Goal: Task Accomplishment & Management: Manage account settings

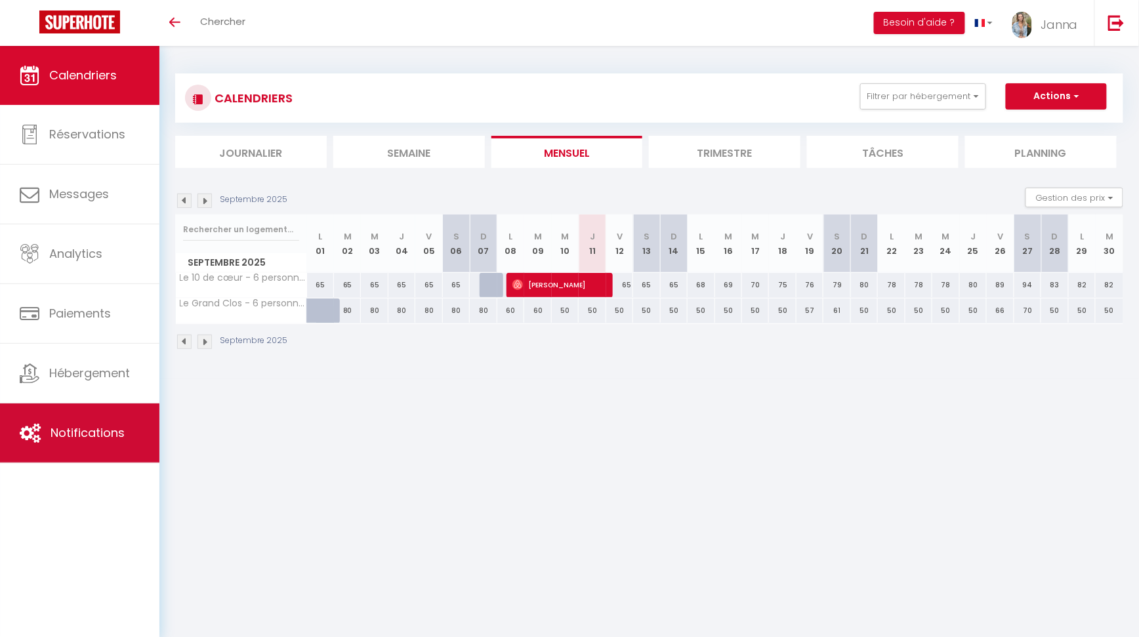
click at [60, 426] on span "Notifications" at bounding box center [88, 432] width 74 height 16
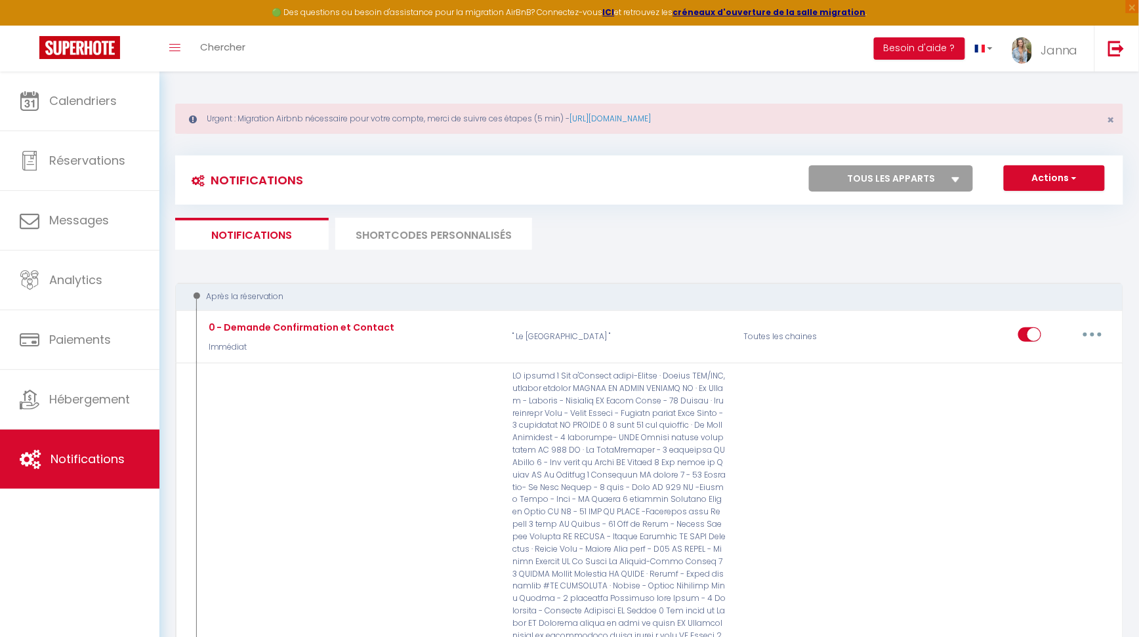
click at [449, 235] on li "SHORTCODES PERSONNALISÉS" at bounding box center [433, 234] width 197 height 32
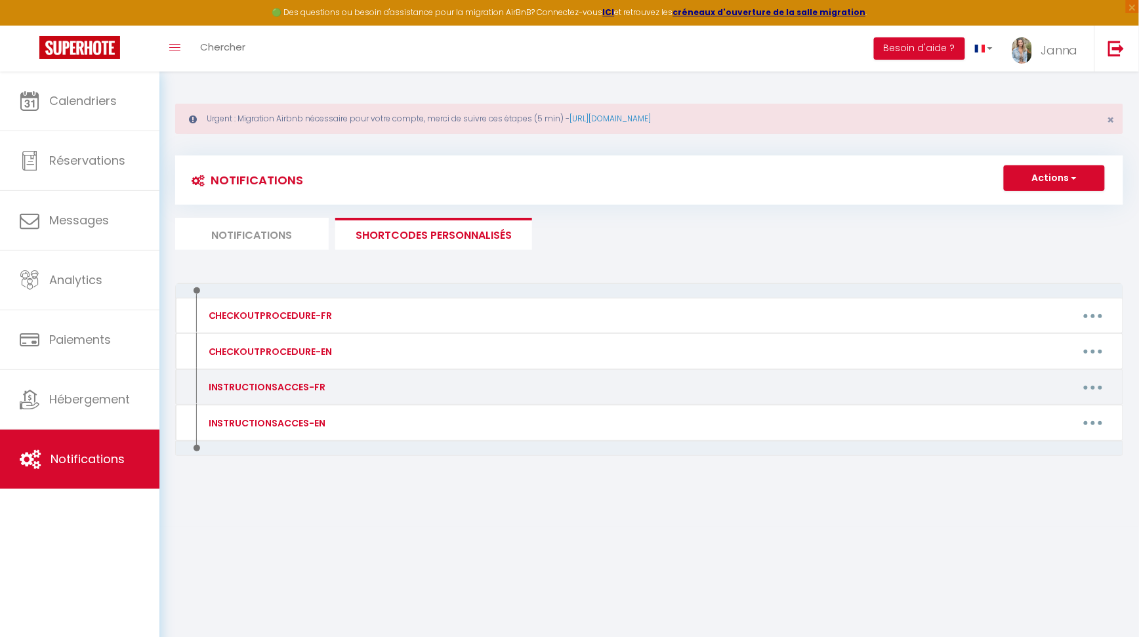
click at [1090, 388] on button "button" at bounding box center [1092, 387] width 37 height 21
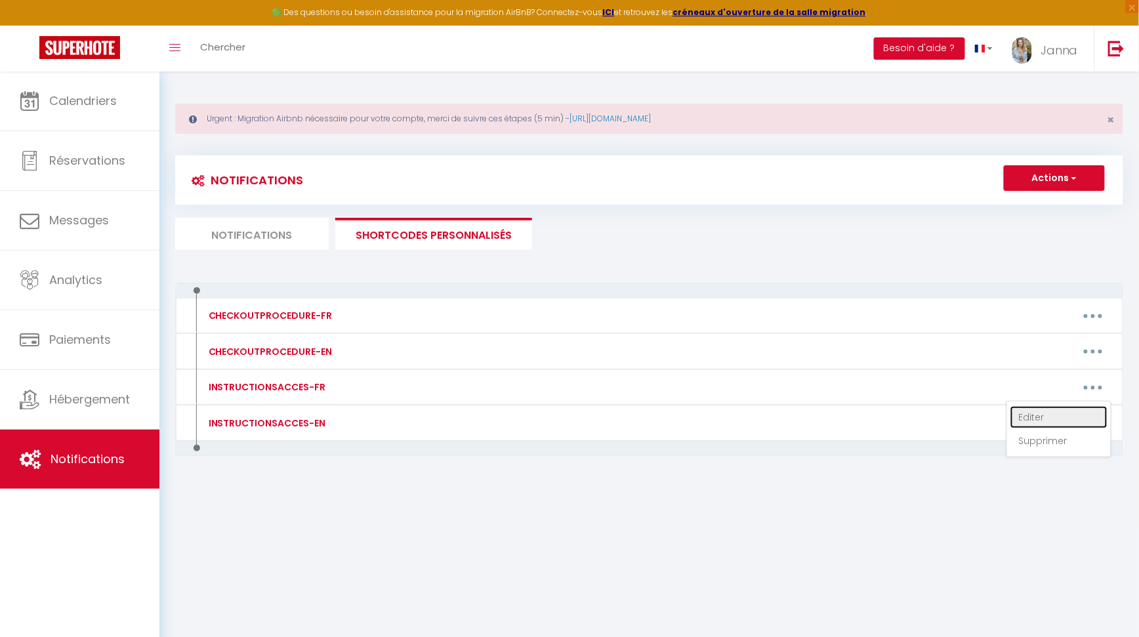
click at [1051, 412] on link "Editer" at bounding box center [1058, 417] width 97 height 22
type input "INSTRUCTIONSACCES-FR"
type textarea "Il ne vous reste plus qu’à venir avec vos valises, en effet tout est fourni dan…"
type textarea "Stationnement : Vous pouvez vous garer le long de la rue, à défaut de place il …"
type textarea "Stationnement: Vous pouvez vous garer le long de la rue sauf le [DATE] matin ca…"
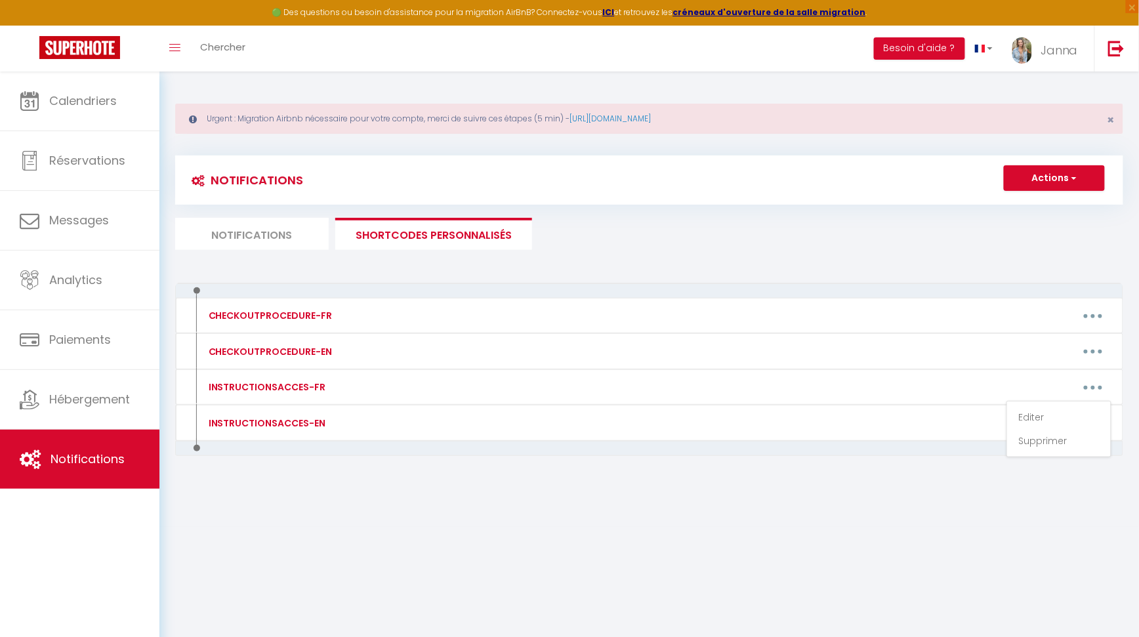
type textarea "Stationnement : Vous pouvez vous garer le long de la rue, à défaut de place il …"
type textarea "Stationnement: Vous pouvez vous garer le long de la rue sauf le [DATE] matin ca…"
type textarea "Stationnement : Il y a le parking Blossac à 2 min à pied, gratuit de 18h à 8h. …"
type textarea "Stationnement : Vous pouvez vous garer le long de la rue, à défaut de place il …"
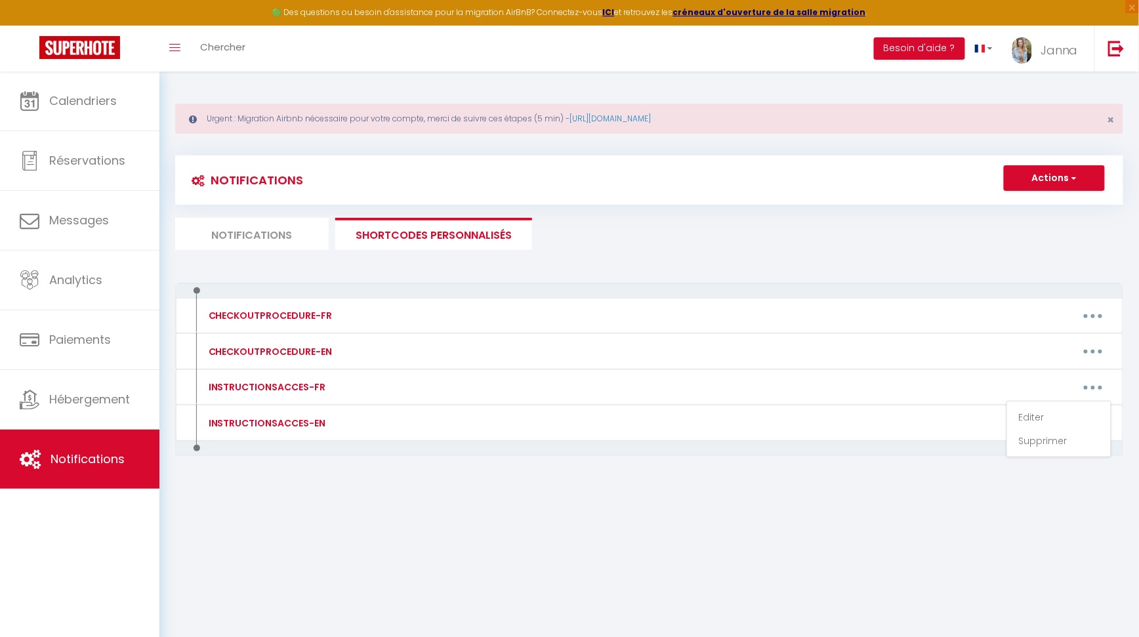
type textarea "Stationnement: Vous pouvez vous garer le long de la rue. Accès logement : L’ent…"
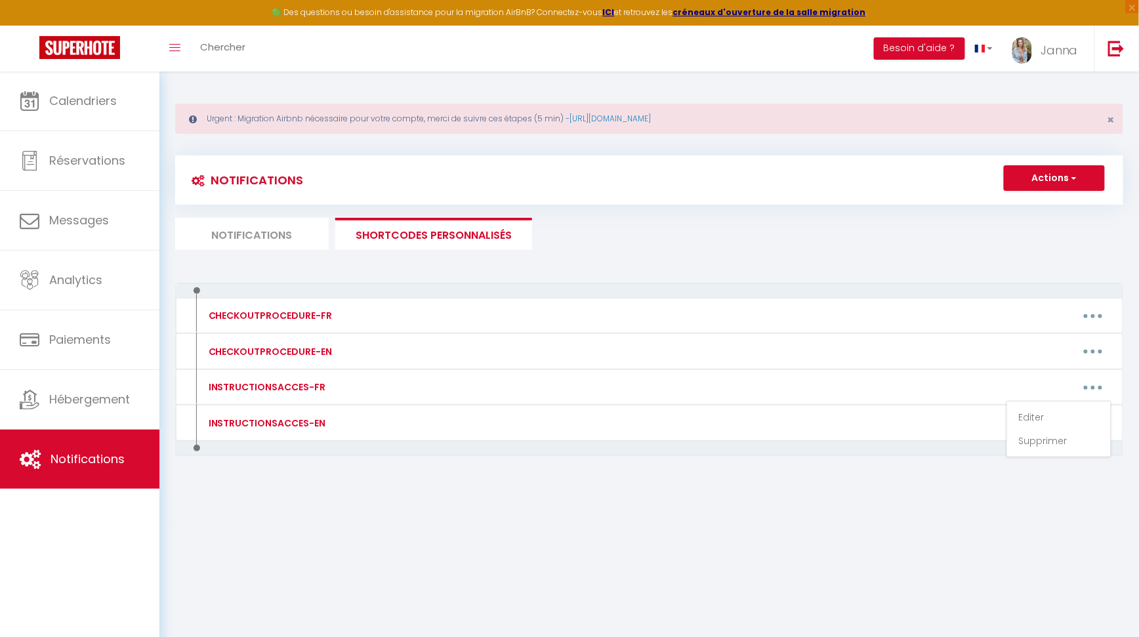
type textarea "Stationnement: Vous pouvez vous garer le long de la rue. Accès logement : L’ent…"
type textarea "Stationnement : Vous pouvez vous garer le long de la rue, à défaut de place il …"
type textarea "Stationnement: Vous pouvez vous garer le long de la rue sauf le [DATE] matin ca…"
type textarea "Stationnement: Vous pouvez vous garer le long de la rue. Il y a aussi un parkin…"
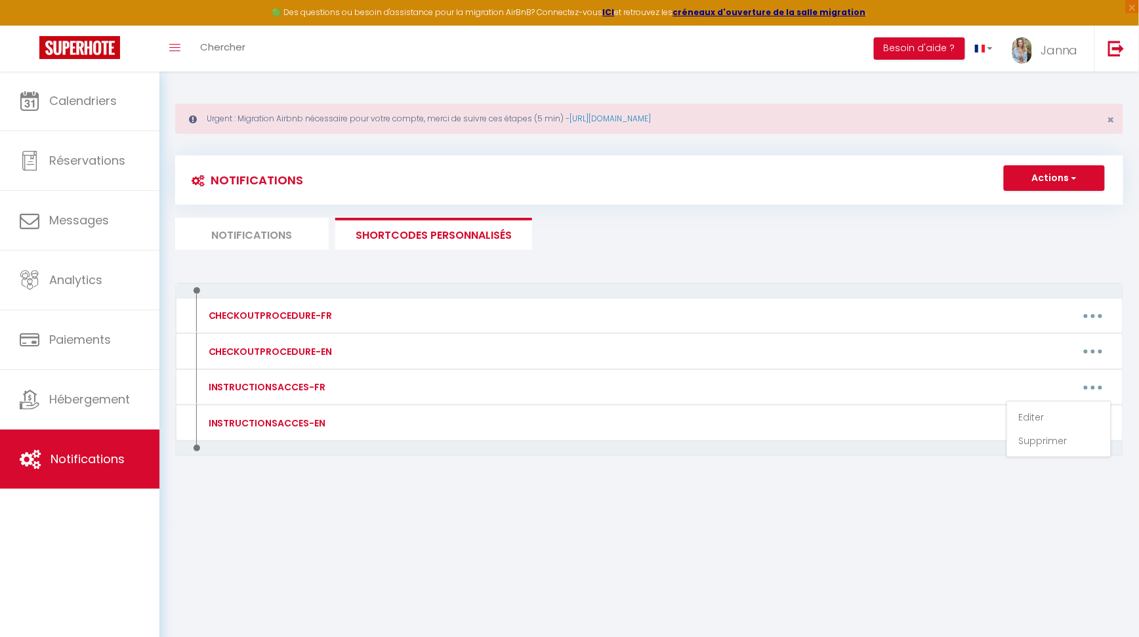
type textarea "Stationnement: Vous pouvez vous garer le long de la rue. Il y a aussi un parkin…"
type textarea "Stationnement: Vous pouvez vous garer près des halles, vous avez des horodateur…"
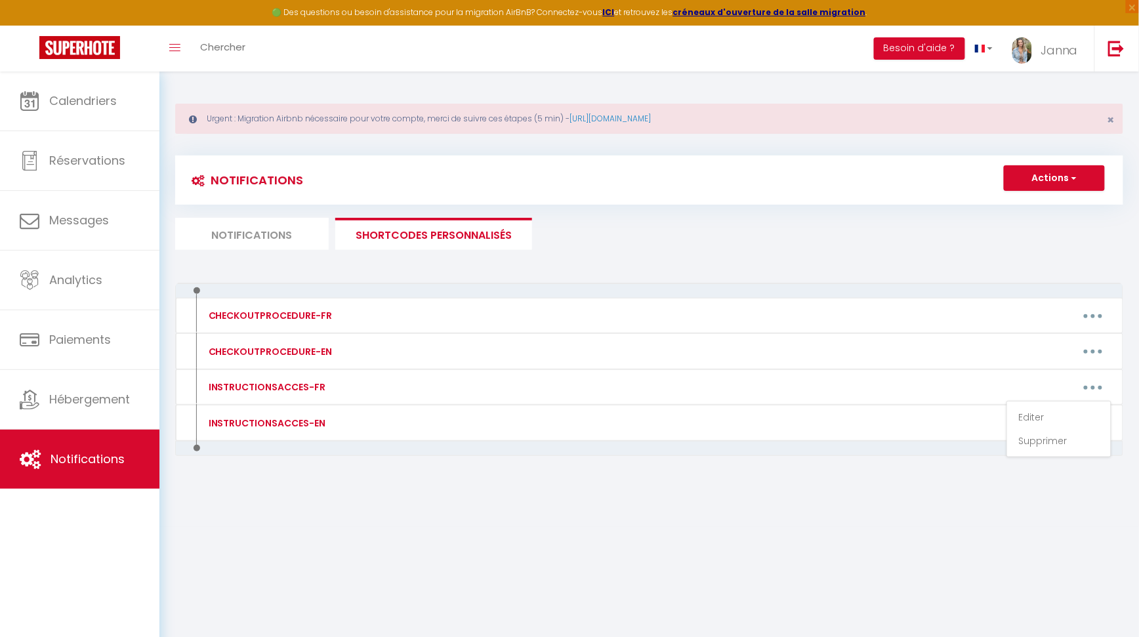
type textarea "Stationnement : vous avez le parking Boeuf rouge à 150 m. [GEOGRAPHIC_DATA] en …"
type textarea "[STREET_ADDRESS] fond de l’impasse vous trouverez un portail noir, et sur la dr…"
type textarea "Stationnement : Vous pouvez vous garez devant la maison, vous pouvez aussi vous…"
type textarea "Loremipsumdol : Sita cons ad elitsed doeiu temp i 77 u, labor etd mag aliqua en…"
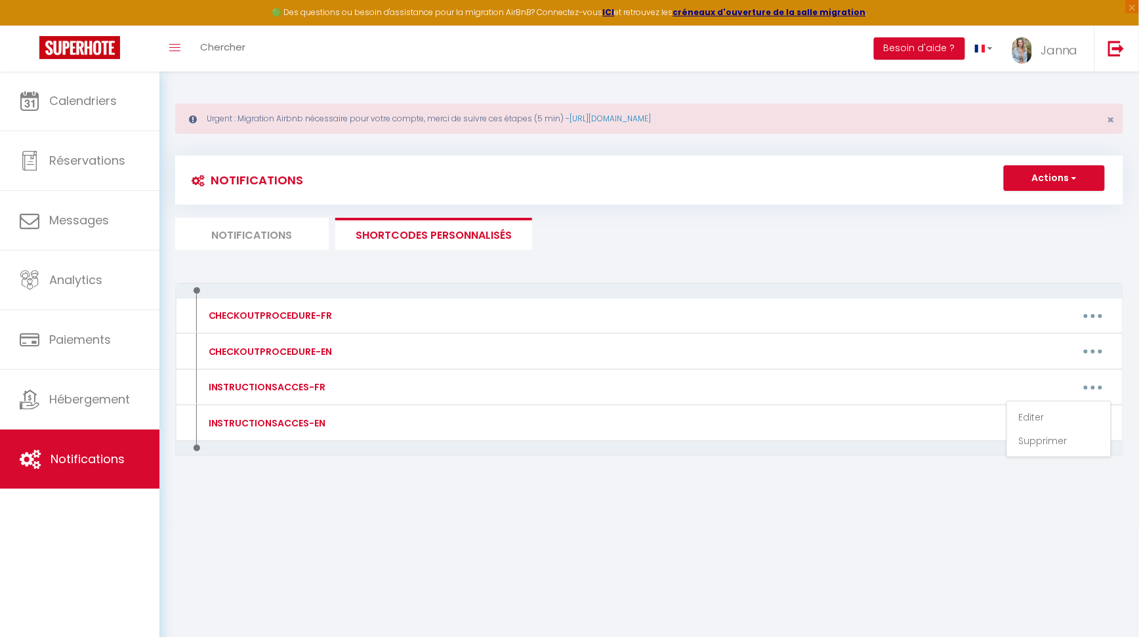
type textarea "Loremipsumdol : Sita cons ad elitsed doeiu temp i 98 u, labor etd mag aliqua en…"
type textarea "Loremipsumdol : sita consec adip elits doeius te incidi, utla etdol magnaali en…"
type textarea "Loremipsumdol : sita consec adip elits doeius te incidi. Utlab et dolorema : 37…"
type textarea "Stationnement : vous pouvez vous garez devant l'immeuble a coté de l'escalier s…"
type textarea "Stationnement : [STREET_ADDRESS], Le parking est gratuit et il y a toujours de …"
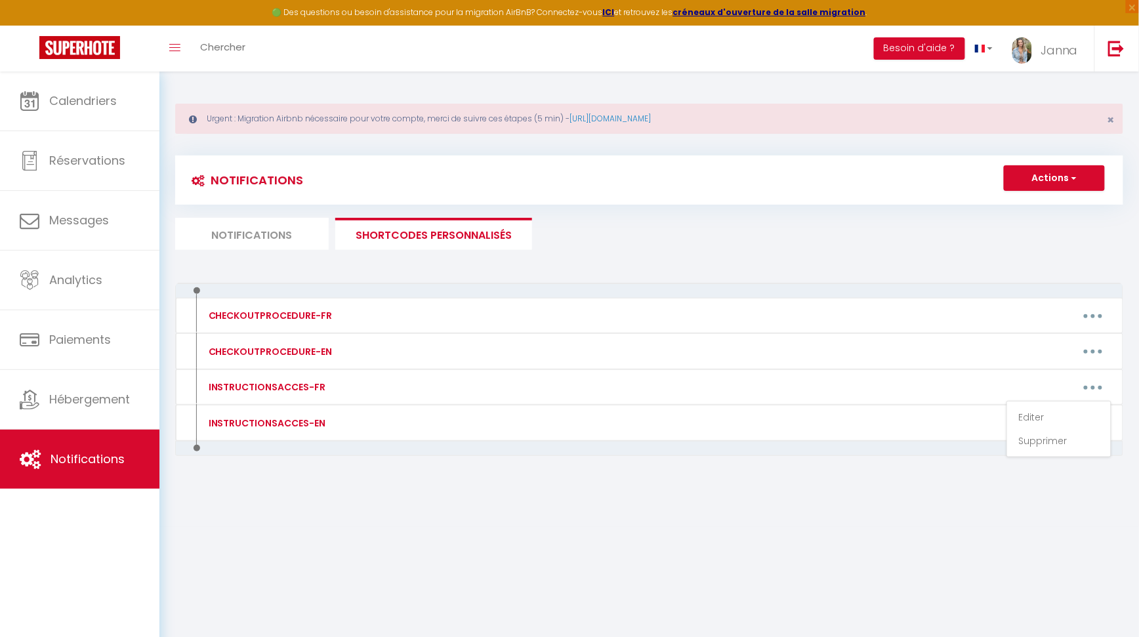
type textarea "🅿️ Stationnement : [GEOGRAPHIC_DATA], Parking souterrain [GEOGRAPHIC_DATA], et …"
type textarea "Stationnement: Vous pouvez vous garer au parking Parking [GEOGRAPHIC_DATA] (de …"
type textarea "Stationnement: Vous pouvez vous garer au parking [GEOGRAPHIC_DATA] (en face de …"
type textarea "🅿️ Stationnement: Vous pouvez vous garer au parking Parking [GEOGRAPHIC_DATA] (…"
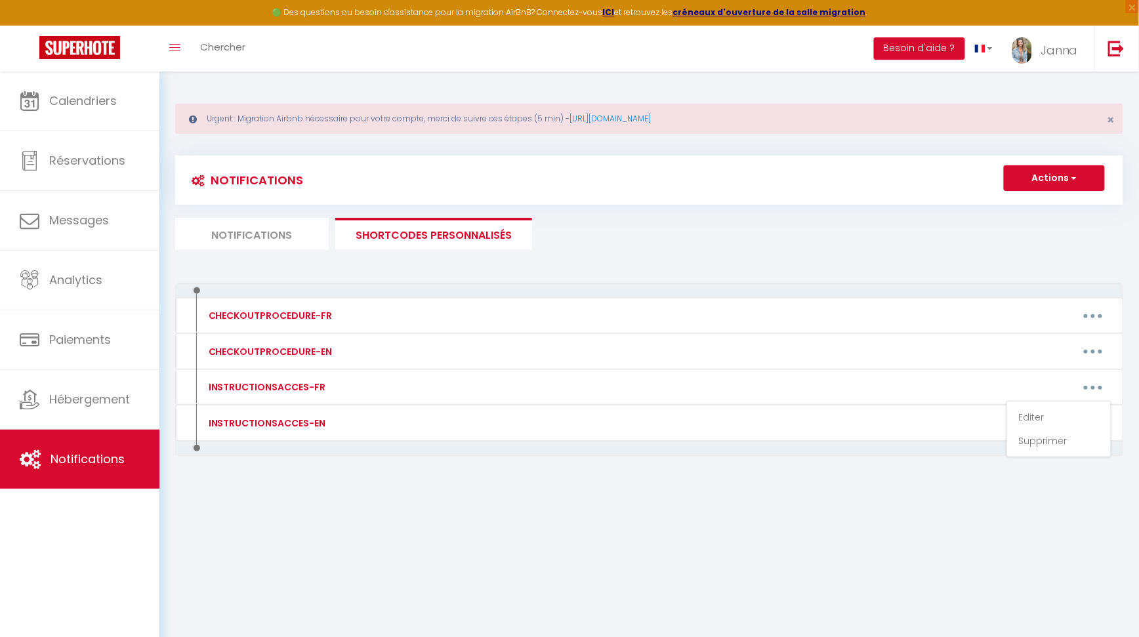
type textarea "🅿️ Stationnement: Vous avez un parking un peu plus haut ou la [GEOGRAPHIC_DATA]…"
type textarea "🅿️ Loremipsumdol: Sita consec adip elits doei te inci. (ut labo etdolo ma aliqu…"
type textarea "🅿️ Stationnement: Vous pouvez vous garez devant le logement sur les graviers. A…"
type textarea "🅿️ Stationnement: Vous pouvez vous garer au parking Parking [GEOGRAPHIC_DATA] (…"
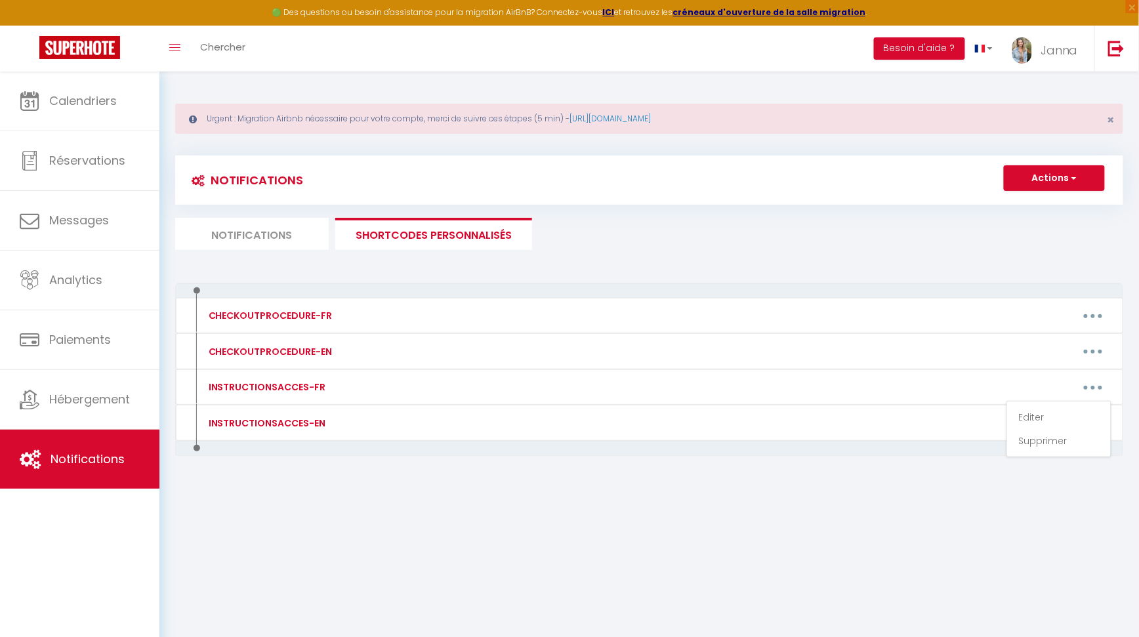
type textarea "🅿️ Stationnement : Vous avez des places gratuites Promenades des cours, ou 1 Al…"
type textarea "🅿️ Stationnement: Vous pouvez vous garer au parking Parking [GEOGRAPHIC_DATA] (…"
type textarea "🅿️ Stationnement : Vous pouvez vous garer devant l'[GEOGRAPHIC_DATA]. Accès au …"
type textarea "🅿️ Stationnement : vous pouvez vous [GEOGRAPHIC_DATA]. Vous pouvez utiliser l'a…"
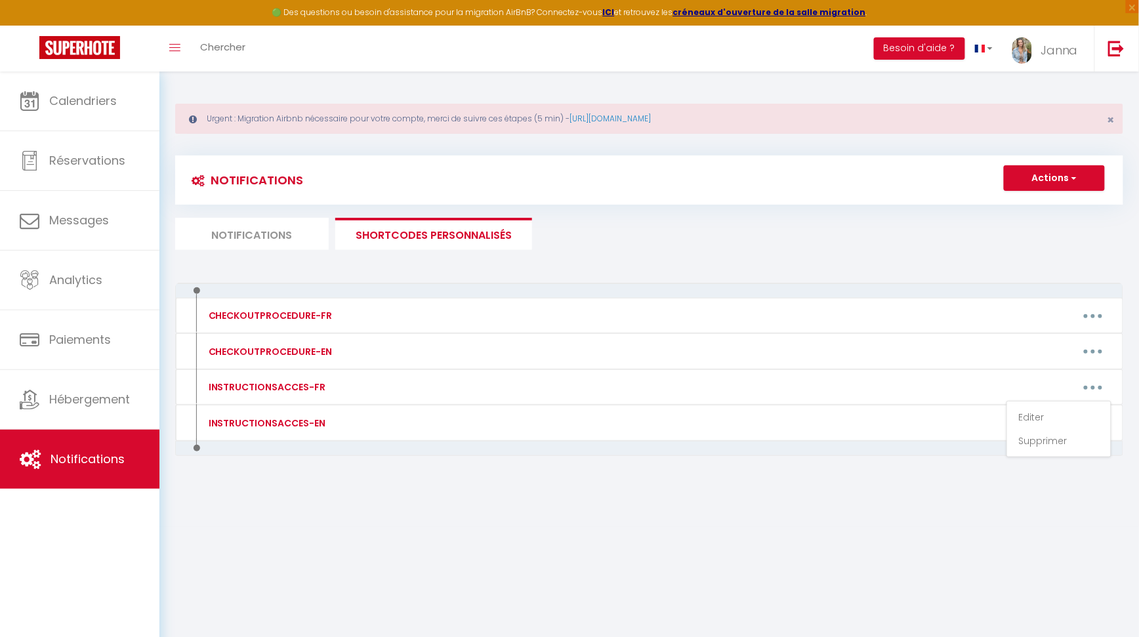
type textarea "Porte verte passage de la petite roue (n°15) face à la bijouterie. Ouverture de…"
type textarea "Lor ipsu dolo s ametconse a e’seddoei te incididu. Utla etdo magn aliqua enimad…"
type textarea "🅿️ Stationnement : Vous pouvez vous garer au TAP. Accés au logement : [STREET_A…"
type textarea "🅿️ Stationnement: Vous pouvez vous garez devant la maison il y a des places de …"
type textarea "🅿️ Stationnement: Vous pouvez vous garer devant la résidence. Accès logement : …"
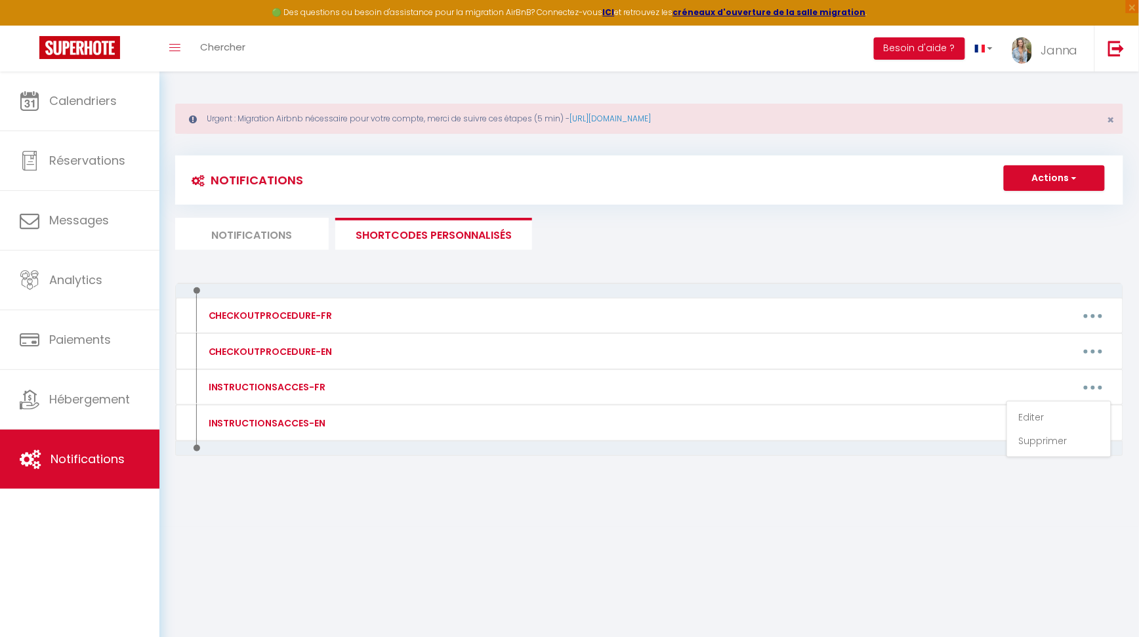
type textarea "🅿️ Stationnement : Vous pouvez vous garez sur le parking. Accès au logement : 5…"
type textarea "Adresse du logement : [STREET_ADDRESS][PERSON_NAME] Aquatis - Appartement [STRE…"
type textarea "🅿️ Stationnement : A l'arrière de la maison, sur les graviers. ( il y a une voi…"
type textarea "🅿️ Le stationnement se fait dans la rue, gratuit de 19h00 à 8h00 (du [DATE] au …"
type textarea "Adresse : [STREET_ADDRESS] le portail est fermé, le code est 2212. Avancer jusq…"
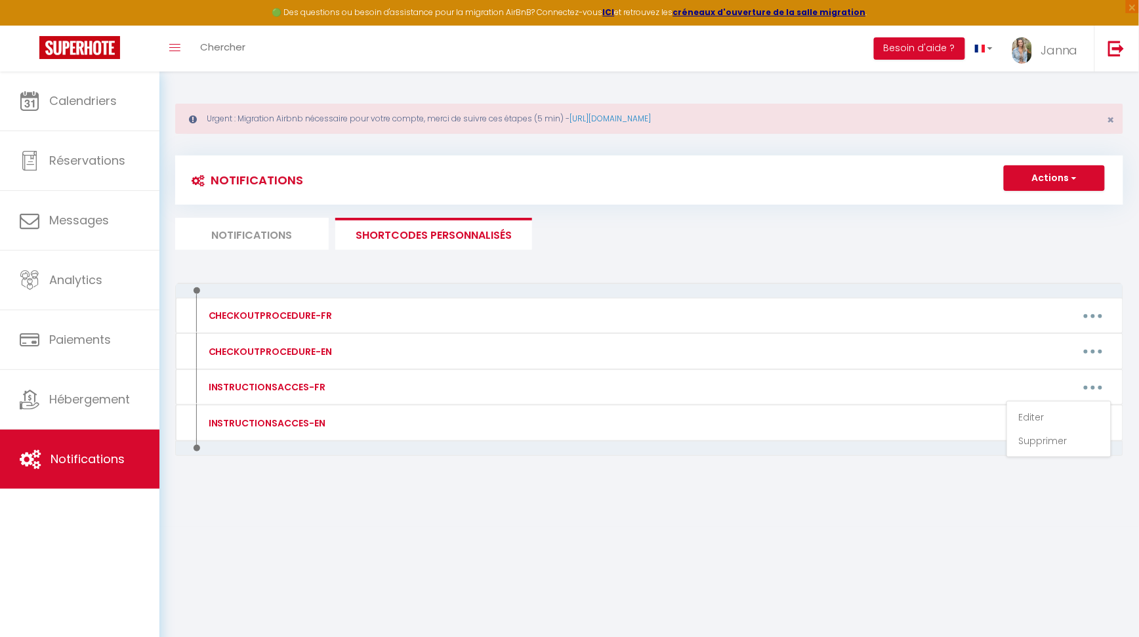
type textarea "🅿️ Stationnement : Vous pouvez vous garez tout au fond du parking. Accès : Appa…"
type textarea "🅿️ Stationnement : Vous pouvez vous garez sur le parking. Accès au logement : […"
type textarea "🅿️ Stationnement : vous avez un grand parking devant la résidence veillez à vou…"
type textarea "🅿️ Stationnement : Vous pouvez vous garer juste devant l'appartement. Adresse :…"
type textarea "Accès logement : L’entrée se fait par le 68 Voie Romaine, 86160 BUXEROLLES. (Po…"
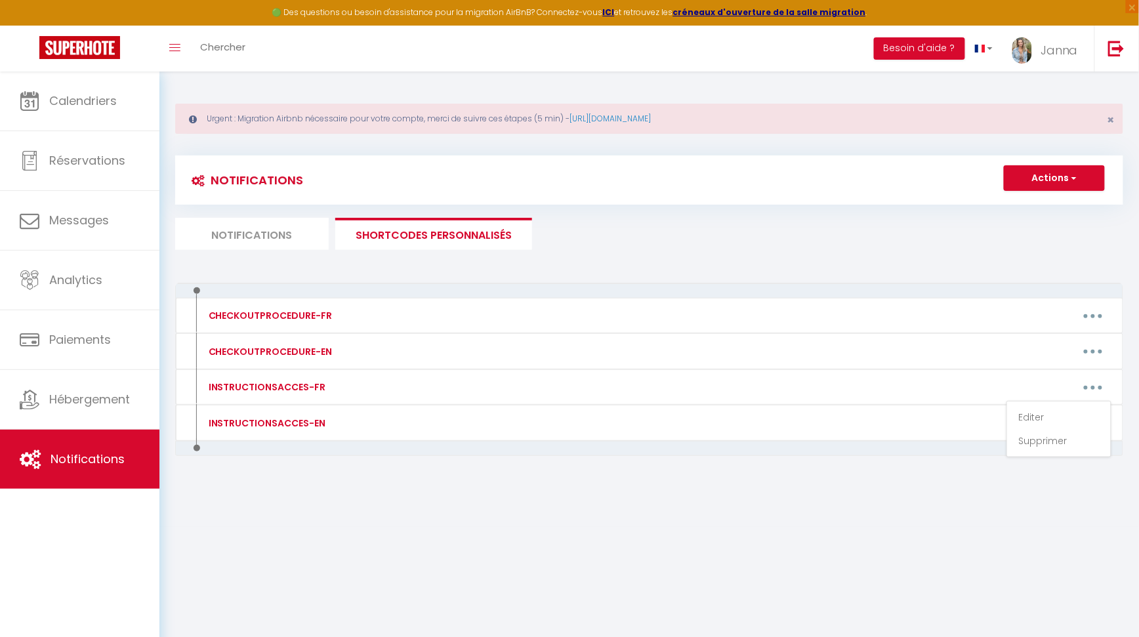
type textarea "🅿️ Stationnement : Vous pouvez vous garer juste devant l'appartement. Adresse :…"
type textarea "🅿️ Stationnement : Vous pouvez vous garez devant la maison, ou à l'intérieur de…"
type textarea "Stationnement : Vous pouvez vous garez devant le fenêtre de la cuisine en face …"
type textarea "Stationnement : Vous pouvez vous garer juste devant l'appartement. Adresse : 22…"
type textarea "Accès : [STREET_ADDRESS] de la sonnette sur la droite vous trouverez une boite …"
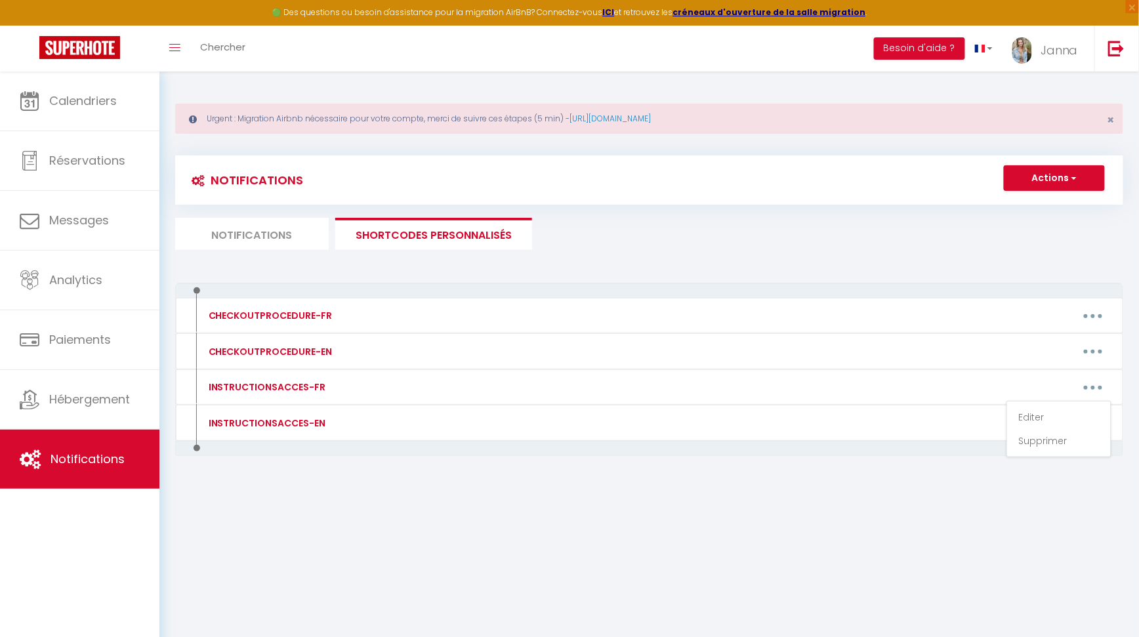
type textarea "Stationnement: Vous pouvez vous garer le long de la rue. Accès logement : L’ent…"
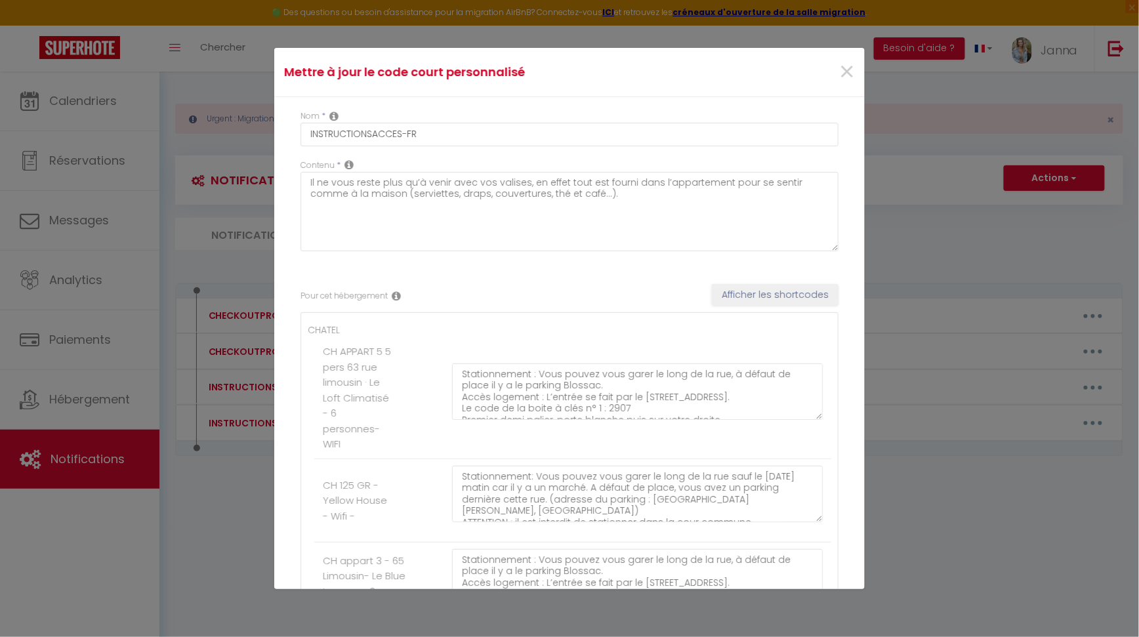
type textarea "Stationnement : [STREET_ADDRESS], Le parking est gratuit et il y a toujours de …"
type textarea "🅿️ Stationnement : [GEOGRAPHIC_DATA], Parking souterrain [GEOGRAPHIC_DATA], et …"
type textarea "Stationnement: Vous pouvez vous garer au parking Parking [GEOGRAPHIC_DATA] (de …"
type textarea "Stationnement : Vous pouvez vous garer le long de la rue, à défaut de place il …"
type textarea "Stationnement: Vous pouvez vous garer au parking [GEOGRAPHIC_DATA] (en face de …"
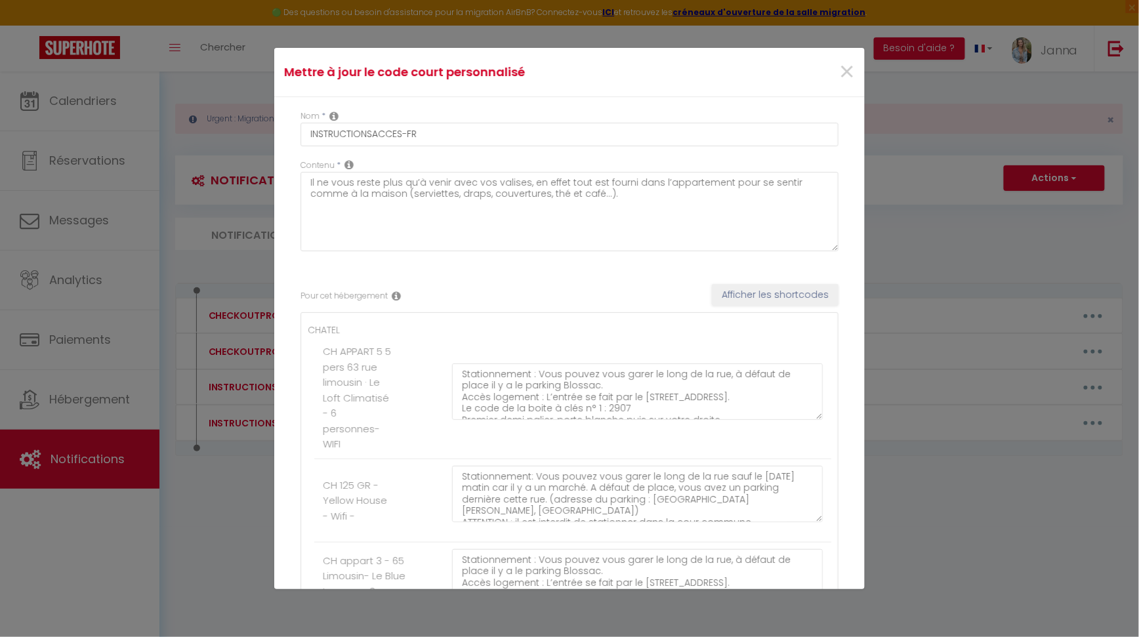
type textarea "Stationnement: Vous pouvez vous garer le long de la rue sauf le [DATE] matin ca…"
type textarea "Stationnement : Vous pouvez vous garer le long de la rue, à défaut de place il …"
type textarea "Stationnement: Vous pouvez vous garer le long de la rue sauf le [DATE] matin ca…"
type textarea "🅿️ Stationnement: Vous pouvez vous garer au parking Parking [GEOGRAPHIC_DATA] (…"
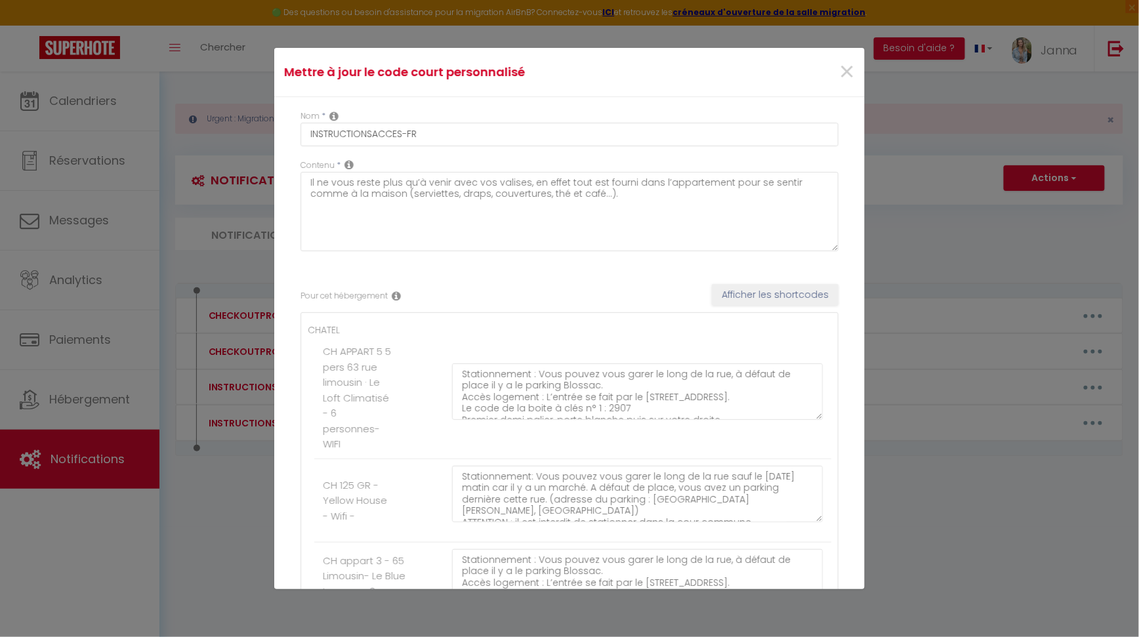
type textarea "🅿️ Stationnement: Vous avez un parking un peu plus haut ou la [GEOGRAPHIC_DATA]…"
type textarea "Stationnement : Il y a le parking Blossac à 2 min à pied, gratuit de 18h à 8h. …"
type textarea "Stationnement : Vous pouvez vous garer le long de la rue, à défaut de place il …"
type textarea "Stationnement: Vous pouvez vous garer le long de la rue. Accès logement : L’ent…"
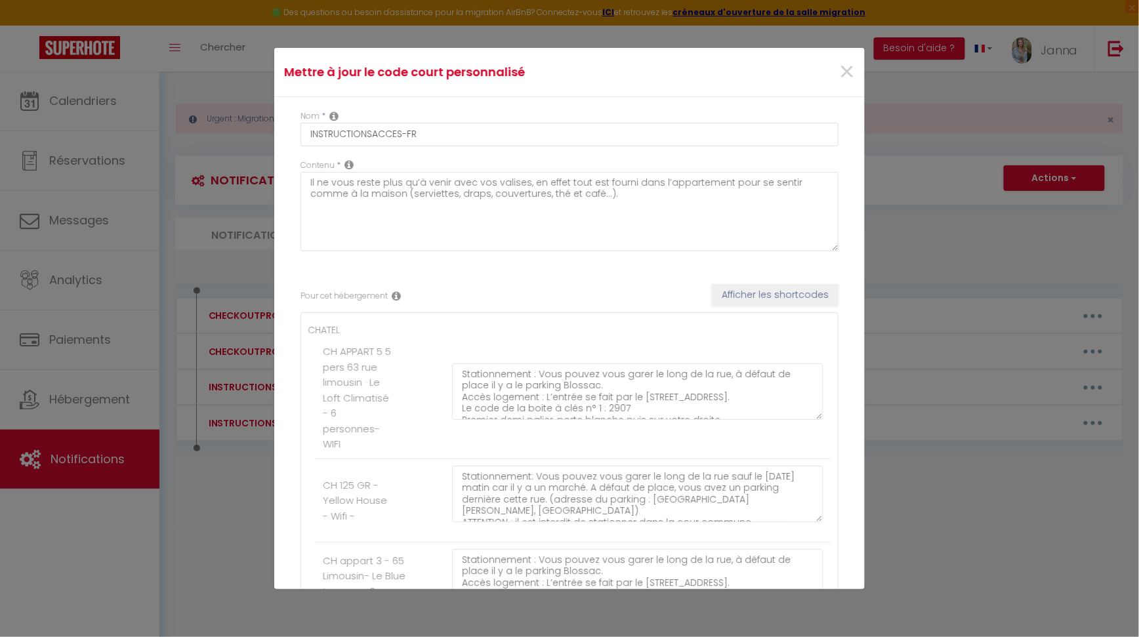
type textarea "Stationnement: Vous pouvez vous garer le long de la rue. Accès logement : L’ent…"
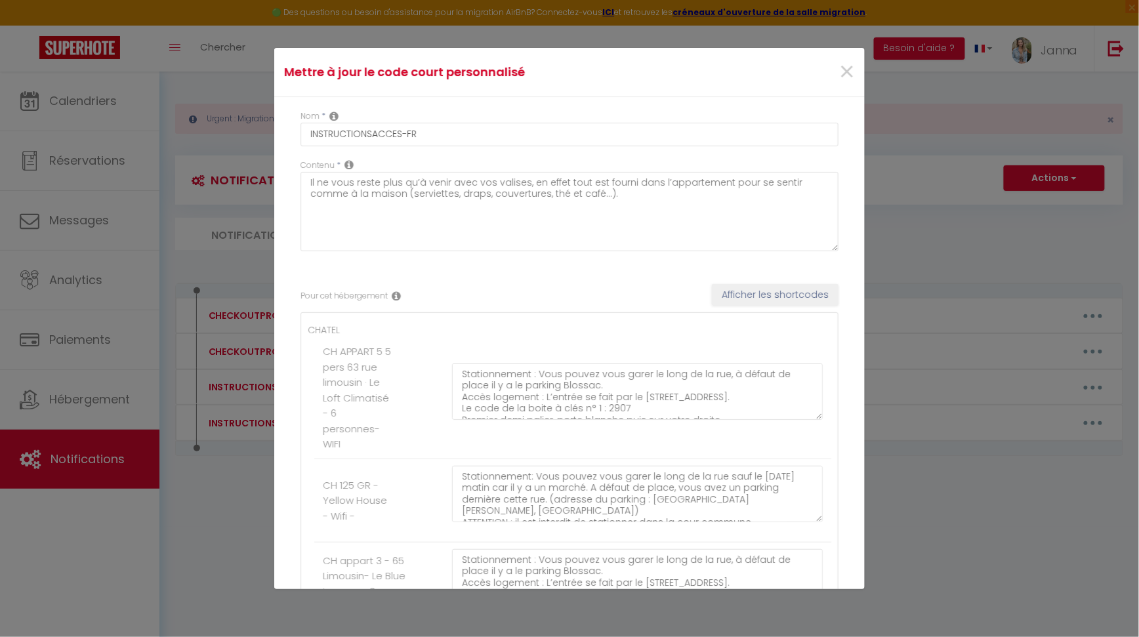
type textarea "Stationnement : Vous pouvez vous garer le long de la rue, à défaut de place il …"
type textarea "Stationnement: Vous pouvez vous garer le long de la rue sauf le [DATE] matin ca…"
type textarea "🅿️ Loremipsumdol: Sita consec adip elits doei te inci. (ut labo etdolo ma aliqu…"
type textarea "Stationnement: Vous pouvez vous garer le long de la rue. Il y a aussi un parkin…"
type textarea "🅿️ Stationnement: Vous pouvez vous garez devant le logement sur les graviers. A…"
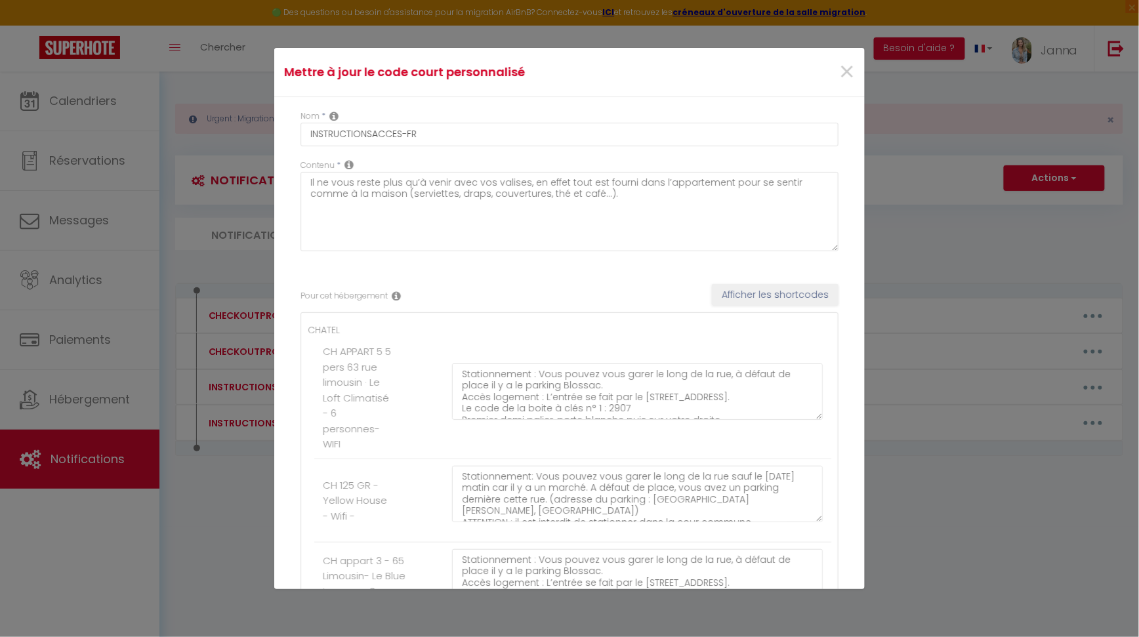
type textarea "Stationnement: Vous pouvez vous garer le long de la rue. Il y a aussi un parkin…"
type textarea "🅿️ Stationnement: Vous pouvez vous garer au parking Parking [GEOGRAPHIC_DATA] (…"
type textarea "🅿️ Stationnement : Vous avez des places gratuites Promenades des cours, ou 1 Al…"
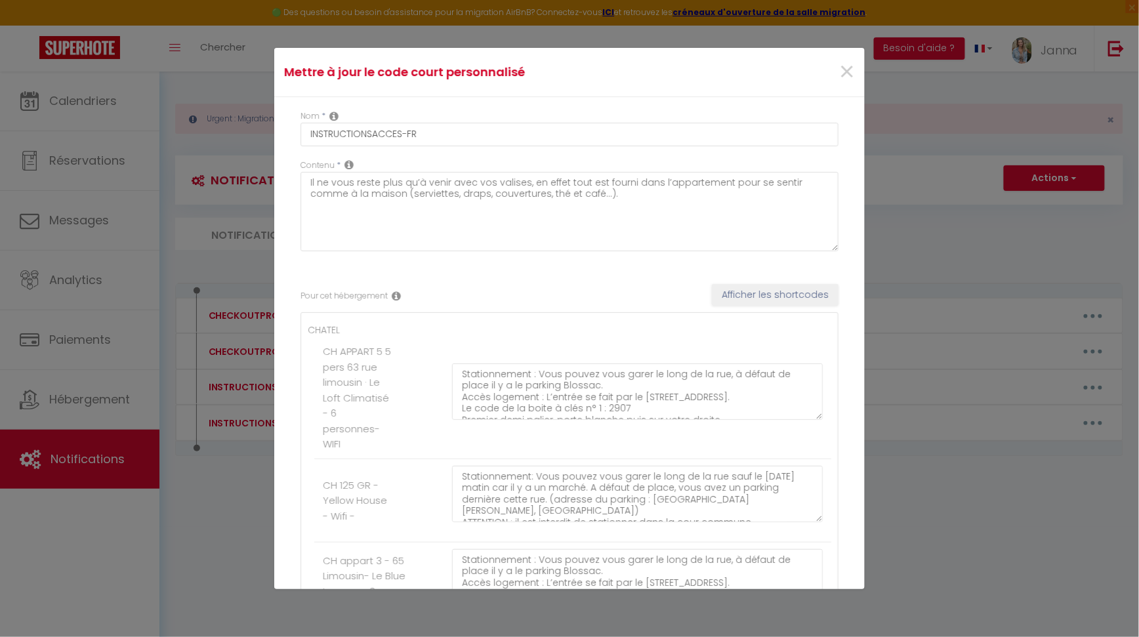
type textarea "Stationnement: Vous pouvez vous garer le long de la rue. Il y a aussi un parkin…"
type textarea "Stationnement: Vous pouvez vous garer près des halles, vous avez des horodateur…"
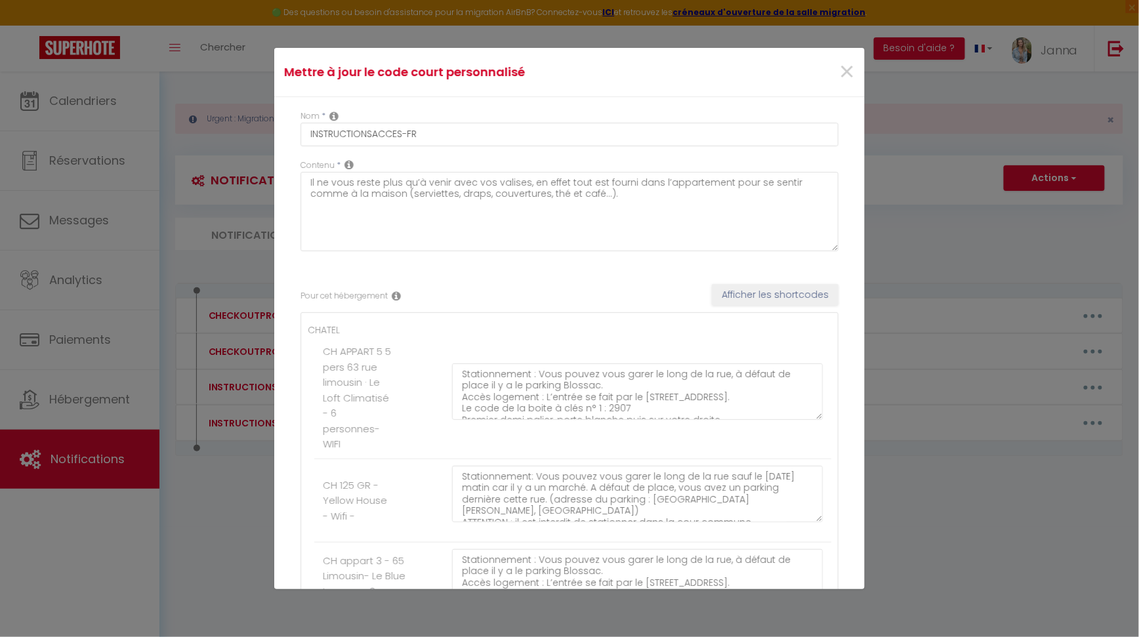
type textarea "🅿️ Stationnement: Vous pouvez vous garer au parking Parking [GEOGRAPHIC_DATA] (…"
type textarea "🅿️ Stationnement : Vous pouvez vous garer devant l'[GEOGRAPHIC_DATA]. Accès au …"
type textarea "🅿️ Stationnement : vous pouvez vous [GEOGRAPHIC_DATA]. Vous pouvez utiliser l'a…"
type textarea "Porte verte passage de la petite roue (n°15) face à la bijouterie. Ouverture de…"
type textarea "Lor ipsu dolo s ametconse a e’seddoei te incididu. Utla etdo magn aliqua enimad…"
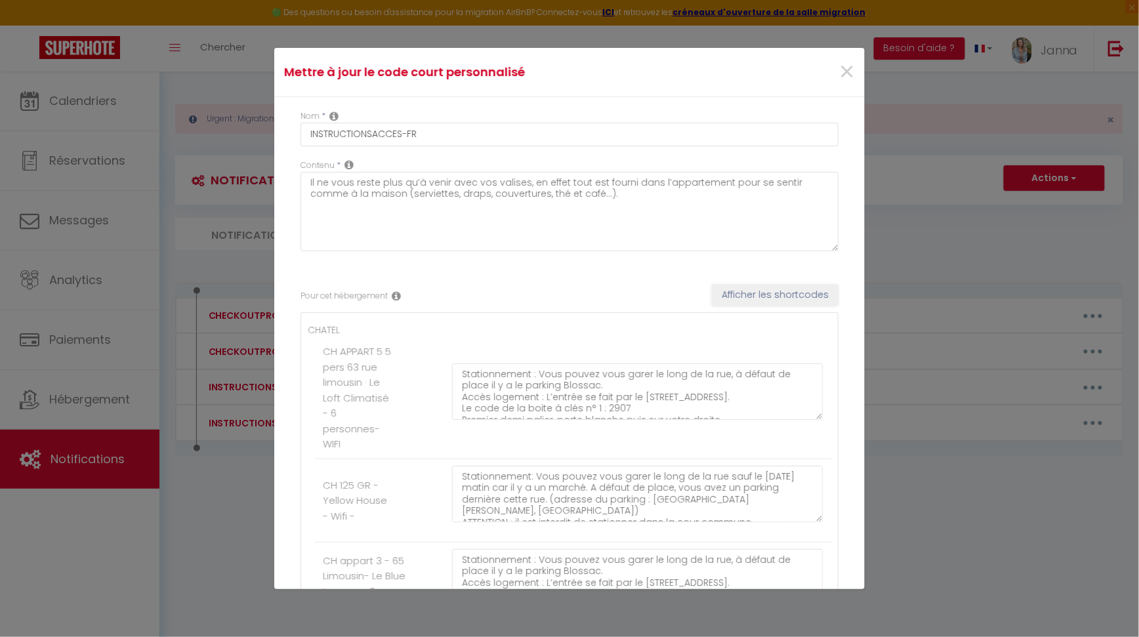
type textarea "🅿️ Stationnement : Vous pouvez vous garer au TAP. Accés au logement : [STREET_A…"
type textarea "🅿️ Stationnement: Vous pouvez vous garez devant la maison il y a des places de …"
type textarea "🅿️ Stationnement: Vous pouvez vous garer devant la résidence. Accès logement : …"
type textarea "🅿️ Stationnement : Vous pouvez vous garez sur le parking. Accès au logement : 5…"
type textarea "Adresse du logement : [STREET_ADDRESS][PERSON_NAME] Aquatis - Appartement [STRE…"
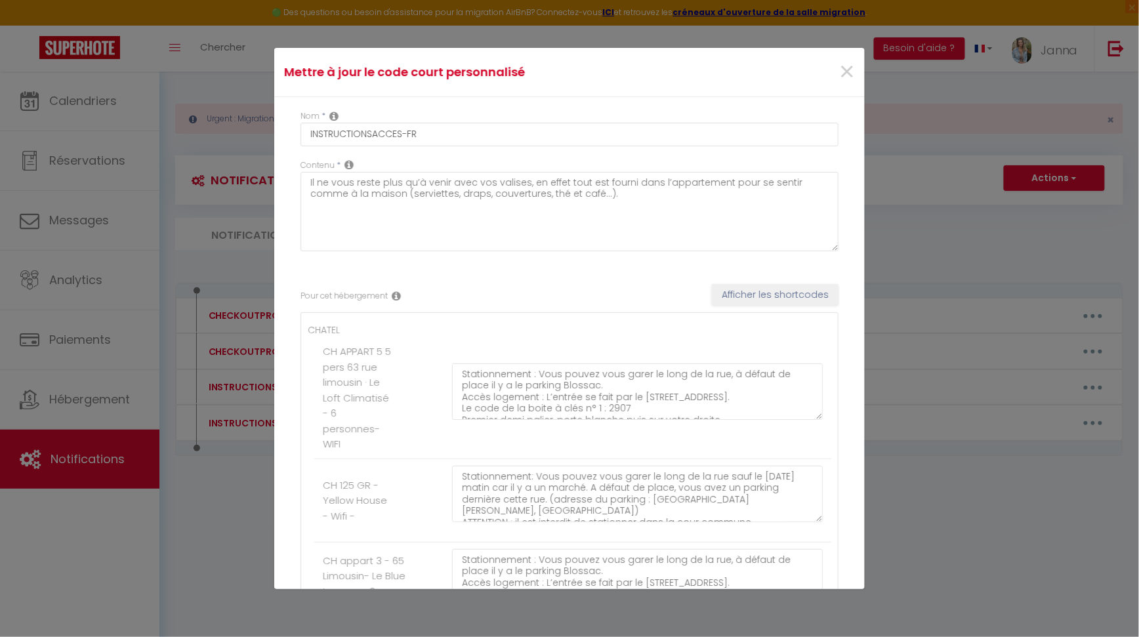
type textarea "🅿️ Stationnement : A l'arrière de la maison, sur les graviers. ( il y a une voi…"
type textarea "🅿️ Le stationnement se fait dans la rue, gratuit de 19h00 à 8h00 (du [DATE] au …"
type textarea "Adresse : [STREET_ADDRESS] le portail est fermé, le code est 2212. Avancer jusq…"
type textarea "🅿️ Stationnement : Vous pouvez vous garez tout au fond du parking. Accès : Appa…"
type textarea "🅿️ Stationnement : Vous pouvez vous garez sur le parking. Accès au logement : […"
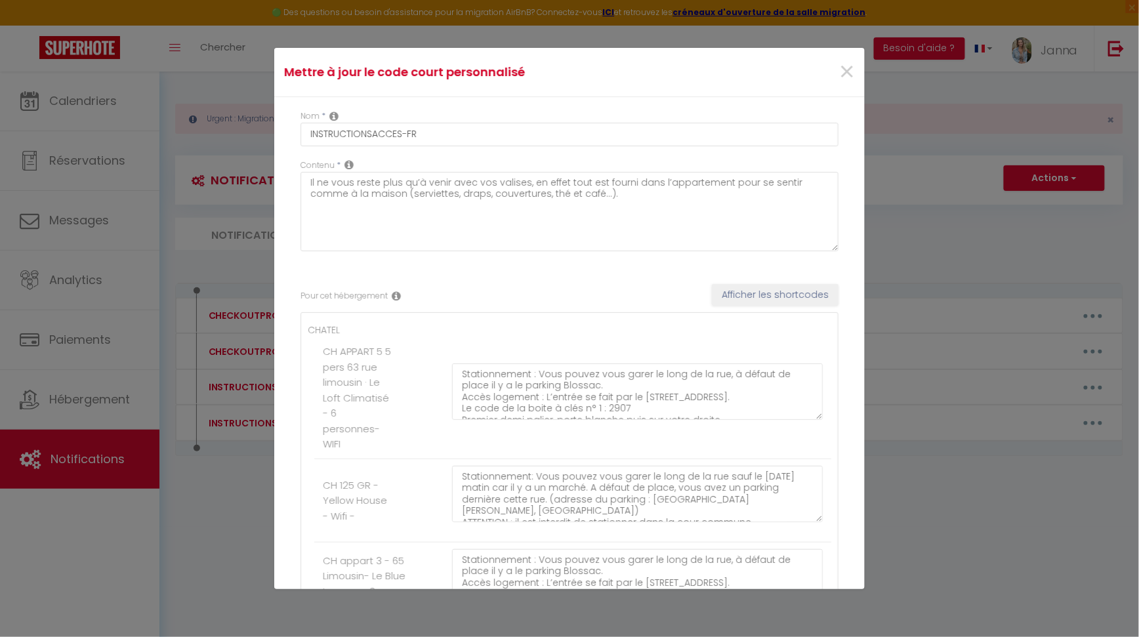
type textarea "Stationnement : vous avez le parking Boeuf rouge à 150 m. [GEOGRAPHIC_DATA] en …"
type textarea "[STREET_ADDRESS] fond de l’impasse vous trouverez un portail noir, et sur la dr…"
type textarea "Stationnement : Vous pouvez vous garez devant la maison, vous pouvez aussi vous…"
type textarea "🅿️ Stationnement : vous avez un grand parking devant la résidence veillez à vou…"
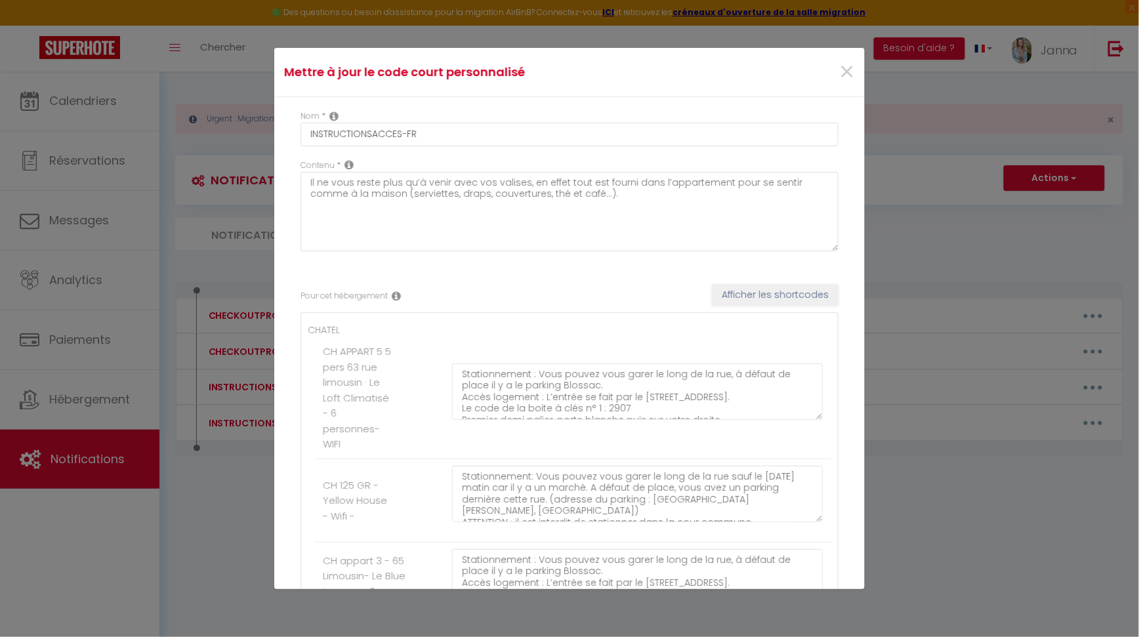
type textarea "Accès : La foret 86210 ARCHIGNY Vous trouverez un portail vert, à droite du por…"
type textarea "Loremipsumdol : Sita cons ad elitsed doeiu temp i 77 u, labor etd mag aliqua en…"
type textarea "Loremipsumdol : Sita cons ad elitsed doeiu temp i 98 u, labor etd mag aliqua en…"
type textarea "🅿️ Stationnement : Vous pouvez vous garer juste devant l'appartement. Adresse :…"
type textarea "Accès logement : L’entrée se fait par le 68 Voie Romaine, 86160 BUXEROLLES. (Po…"
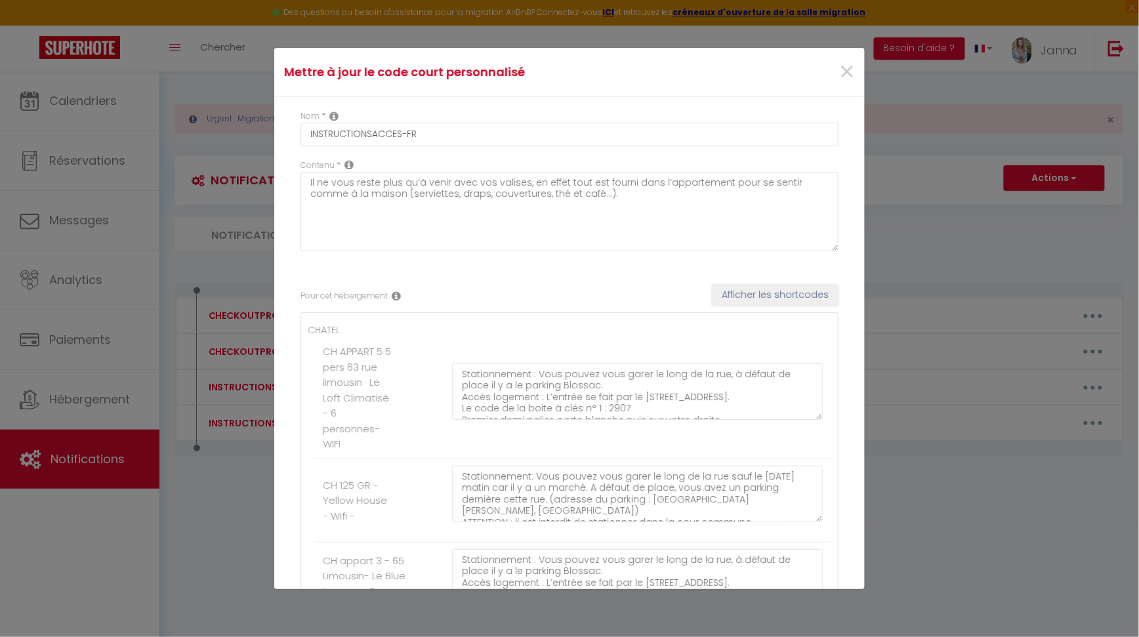
type textarea "Loremipsumdol : sita consec adip elits doeius te incidi, utla etdol magnaali en…"
type textarea "Loremipsumdol : sita consec adip elits doeius te incidi. Utlab et dolorema : 37…"
type textarea "Stationnement : vous pouvez vous garez devant l'immeuble a coté de l'escalier s…"
type textarea "🅿️ Stationnement : Vous pouvez vous garer juste devant l'appartement. Adresse :…"
type textarea "🅿️ Stationnement : Vous pouvez vous garez devant la maison, ou à l'intérieur de…"
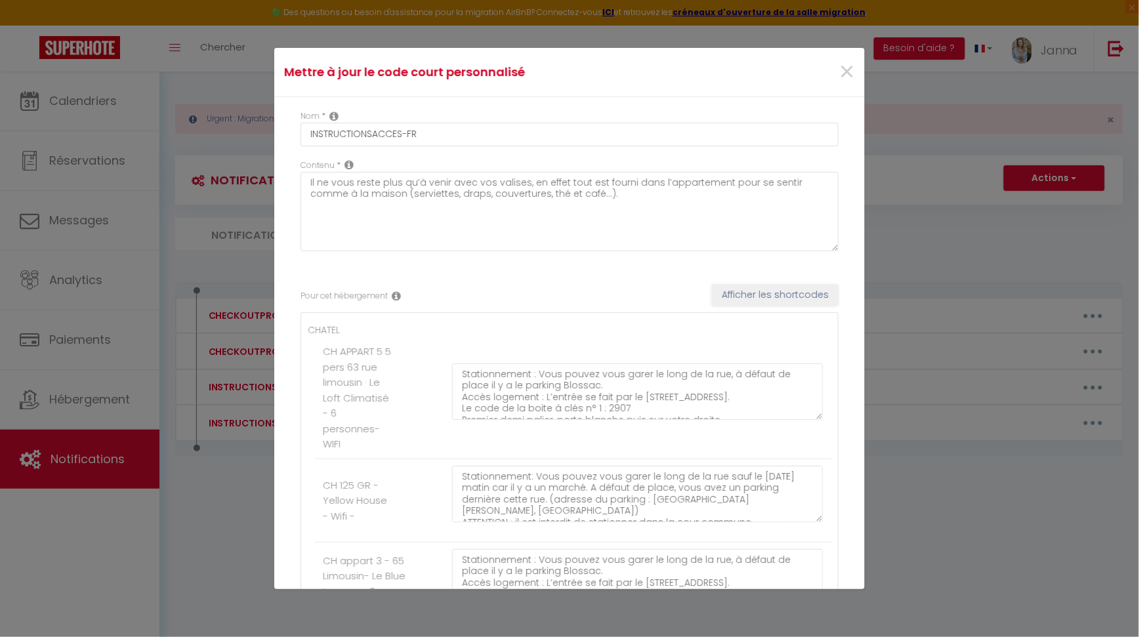
type textarea "Stationnement : Vous pouvez vous garez devant le fenêtre de la cuisine en face …"
type textarea "Accès : [STREET_ADDRESS] de la sonnette sur la droite vous trouverez une boite …"
type textarea "Lo ipsumd sit am cons a'eli seddoe te incididu. Utla et doloremagnaal enim admi…"
type textarea "Stationnement: Vous pouvez vous garer le long de la rue. Il y a aussi un parkin…"
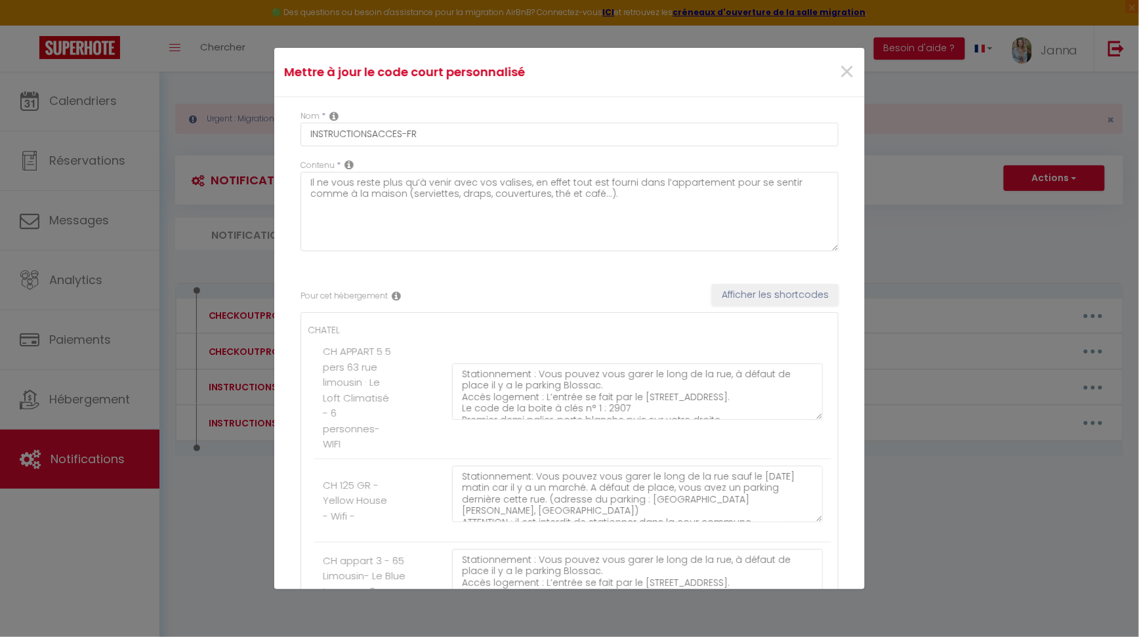
type textarea "Stationnement: Vous pouvez vous garer le long de la rue. Il y a aussi un parkin…"
type textarea "Stationnement : [STREET_ADDRESS], Le parking est gratuit et il y a toujours de …"
type textarea "🅿️ Stationnement : [GEOGRAPHIC_DATA], Parking souterrain [GEOGRAPHIC_DATA], et …"
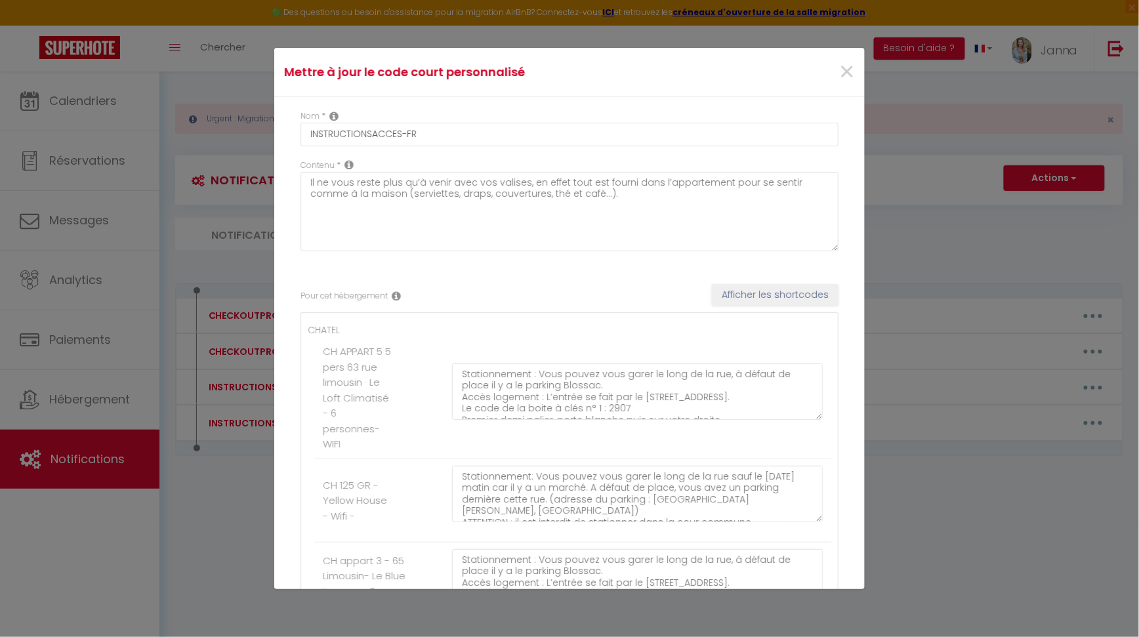
type textarea "Stationnement: Vous pouvez vous garer au parking Parking [GEOGRAPHIC_DATA] (de …"
type textarea "Stationnement: Vous pouvez vous garer au parking [GEOGRAPHIC_DATA] (en face de …"
type textarea "🅿️ Stationnement: Vous pouvez vous garer au parking Parking [GEOGRAPHIC_DATA] (…"
type textarea "🅿️ Stationnement: Vous avez un parking un peu plus haut ou la [GEOGRAPHIC_DATA]…"
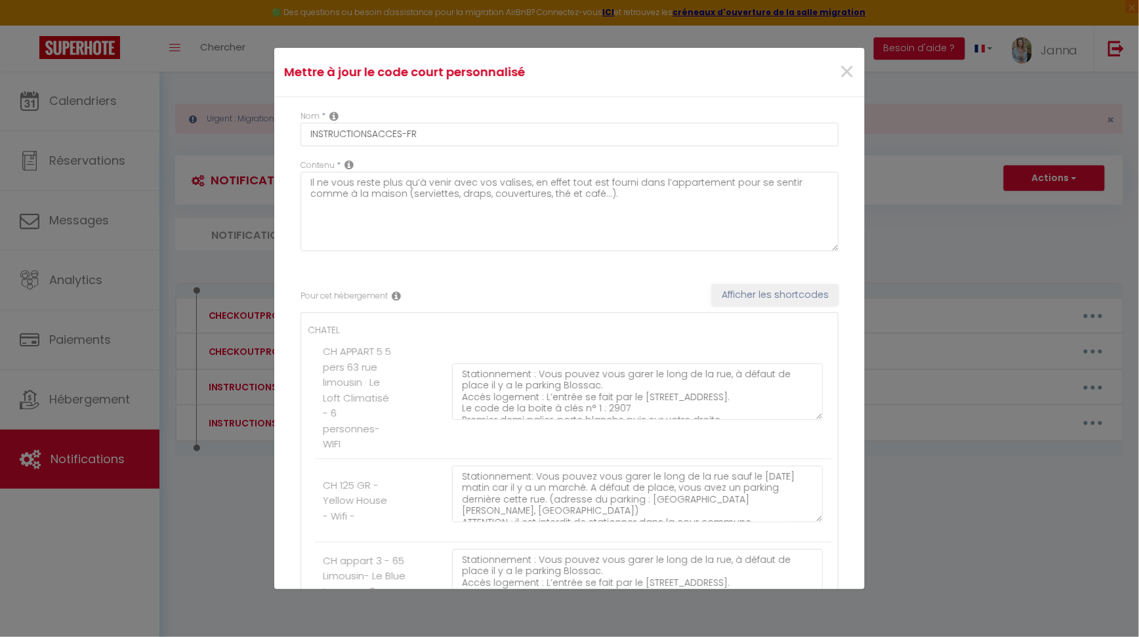
type textarea "🅿️ Loremipsumdol: Sita consec adip elits doei te inci. (ut labo etdolo ma aliqu…"
type textarea "🅿️ Stationnement: Vous pouvez vous garez devant le logement sur les graviers. A…"
type textarea "🅿️ Stationnement: Vous pouvez vous garer au parking Parking [GEOGRAPHIC_DATA] (…"
type textarea "🅿️ Stationnement : Vous avez des places gratuites Promenades des cours, ou 1 Al…"
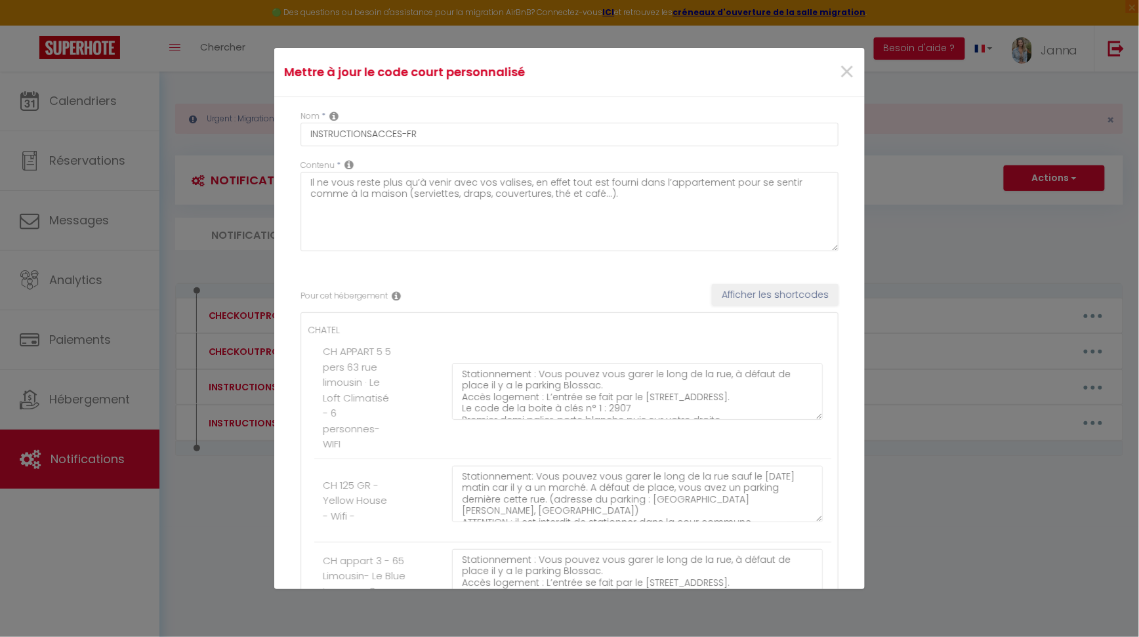
type textarea "🅿️ Stationnement : Vous avez des places gratuites Promenades des cours, ou 1 Al…"
type textarea "🅿️ Stationnement: Vous pouvez vous garer au parking Parking [GEOGRAPHIC_DATA] (…"
type textarea "🅿️ Stationnement : Vous pouvez vous garer devant l'[GEOGRAPHIC_DATA]. Accès au …"
type textarea "🅿️ Stationnement : vous pouvez vous [GEOGRAPHIC_DATA]. Vous pouvez utiliser l'a…"
type textarea "Porte verte passage de la petite roue (n°15) face à la bijouterie. Ouverture de…"
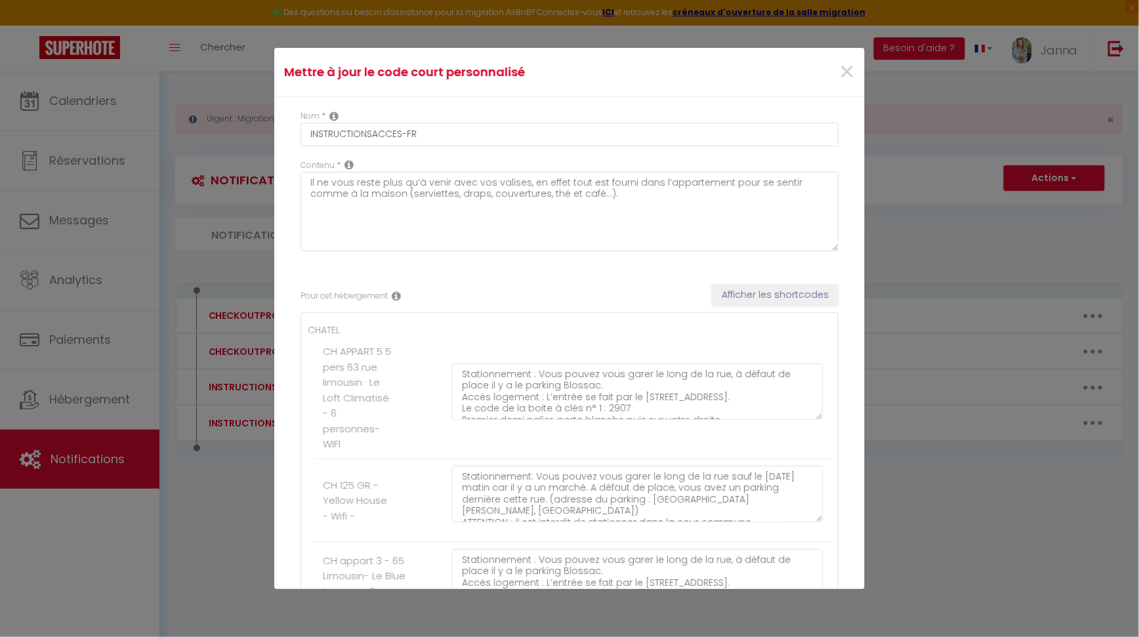
type textarea "Lor ipsu dolo s ametconse a e’seddoei te incididu. Utla etdo magn aliqua enimad…"
type textarea "🅿️ Stationnement : Vous pouvez vous garer au TAP. Accés au logement : [STREET_A…"
type textarea "🅿️ Stationnement: Vous pouvez vous garez devant la maison il y a des places de …"
type textarea "🅿️ Stationnement: Vous pouvez vous garer devant la résidence. Accès logement : …"
type textarea "🅿️ Stationnement : Vous pouvez vous garez sur le parking. Accès au logement : 5…"
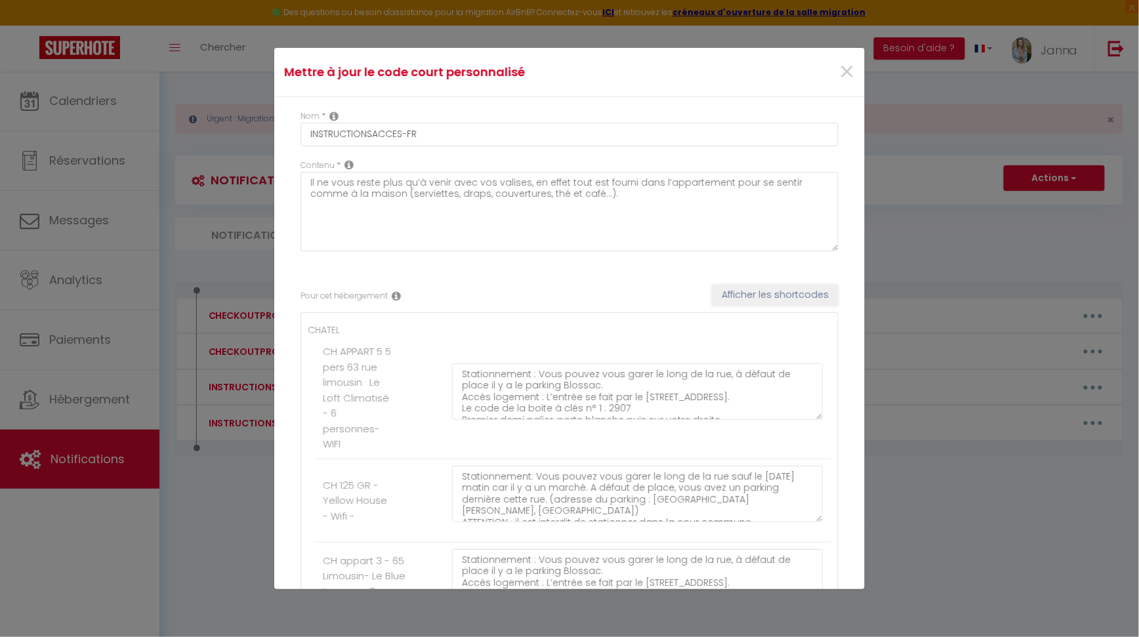
type textarea "Adresse du logement : [STREET_ADDRESS][PERSON_NAME] Aquatis - Appartement [STRE…"
type textarea "🅿️ Stationnement : A l'arrière de la maison, sur les graviers. ( il y a une voi…"
type textarea "🅿️ Le stationnement se fait dans la rue, gratuit de 19h00 à 8h00 (du [DATE] au …"
type textarea "Adresse : [STREET_ADDRESS] le portail est fermé, le code est 2212. Avancer jusq…"
type textarea "🅿️ Stationnement : Vous pouvez vous garez tout au fond du parking. Accès : Appa…"
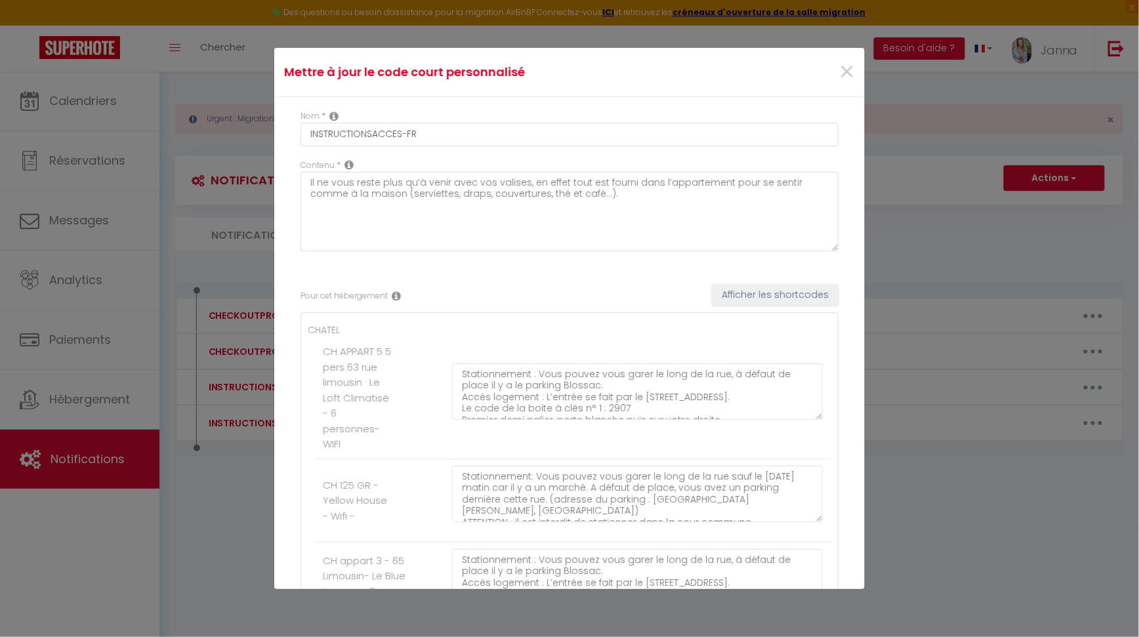
type textarea "🅿️ Stationnement : Vous pouvez vous garez sur le parking. Accès au logement : […"
type textarea "🅿️ Stationnement : vous avez un grand parking devant la résidence veillez à vou…"
type textarea "🅿️ Stationnement : Vous pouvez vous garer juste devant l'appartement. Adresse :…"
type textarea "Accès logement : L’entrée se fait par le 68 Voie Romaine, 86160 BUXEROLLES. (Po…"
type textarea "🅿️ Stationnement : Vous pouvez vous garer juste devant l'appartement. Adresse :…"
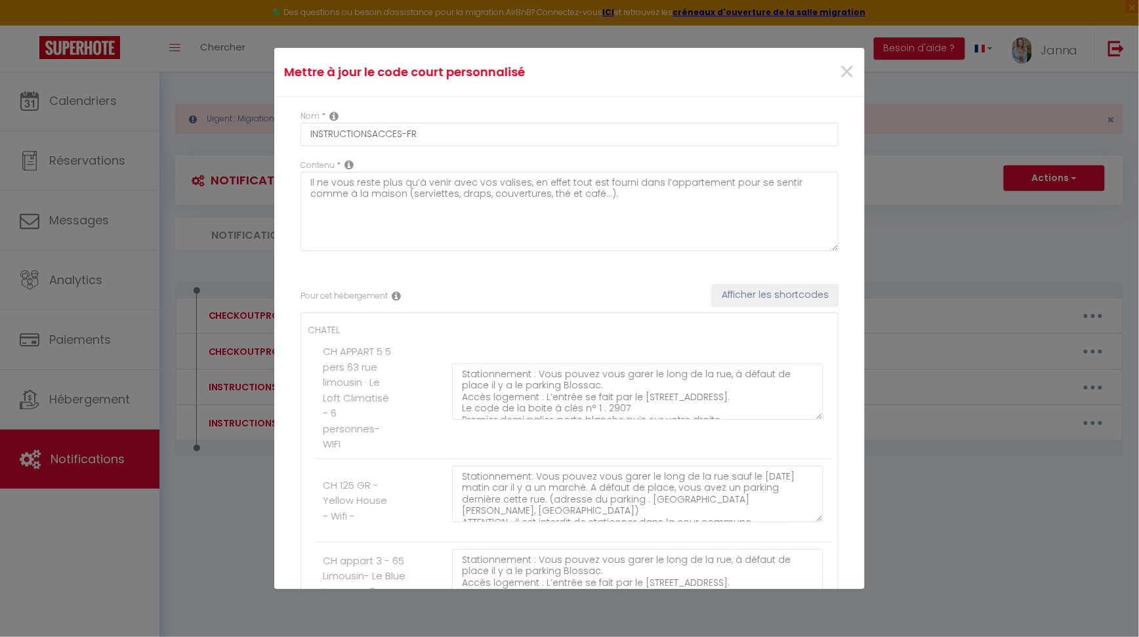
type textarea "🅿️ Stationnement : Vous pouvez vous garez devant la maison, ou à l'intérieur de…"
type textarea "Stationnement : Vous pouvez vous garez devant le fenêtre de la cuisine en face …"
type textarea "Accès : [STREET_ADDRESS] de la sonnette sur la droite vous trouverez une boite …"
type textarea "Le studio est au sein d'une maison de campagne. Pour le stationnement vous avez…"
type textarea "Accès : La foret 86210 ARCHIGNY Vous trouverez un portail vert, à droite du por…"
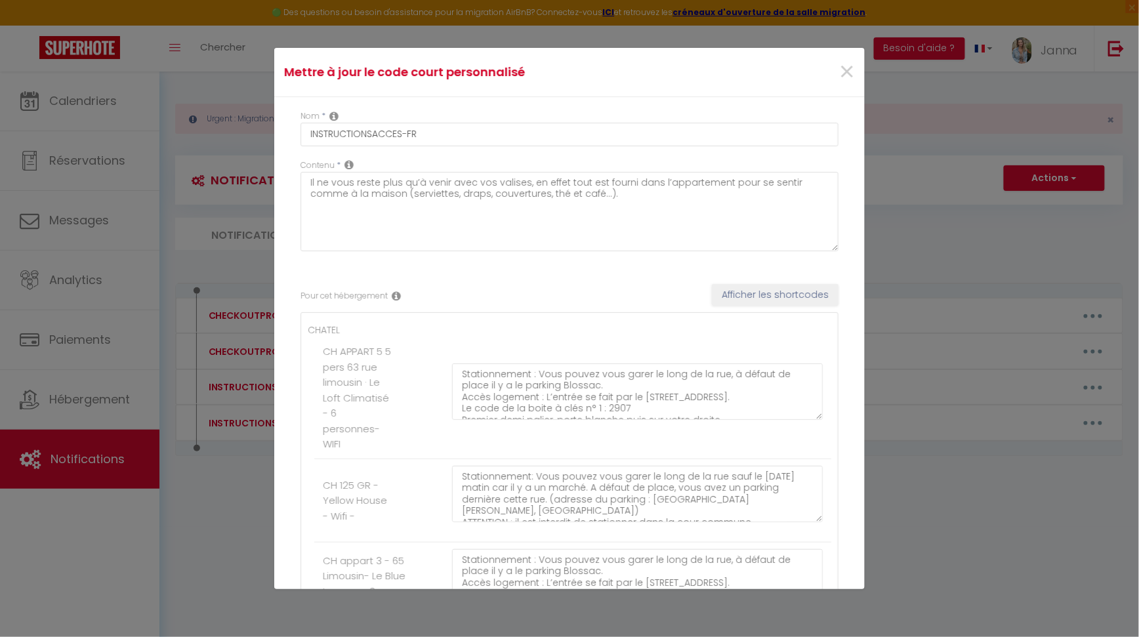
type textarea "Lo ipsumd sit am cons a'eli seddoe te incididu. Utla et doloremagnaal enim admi…"
type textarea "🅿️ Stationnement: Vous pouvez vous garer au parking [GEOGRAPHIC_DATA]. Accès lo…"
type textarea "🅿️ Stationnement : Vous pouvez vous garez à l'intérieur de la cour ou juste dev…"
type textarea "🅿️ Stationnement : Soit dans le garage devant le logement, soit le parking du c…"
type textarea "🅿️ Stationnement : Vous pouvez vous garer dans la cour. Accès au logement : [ST…"
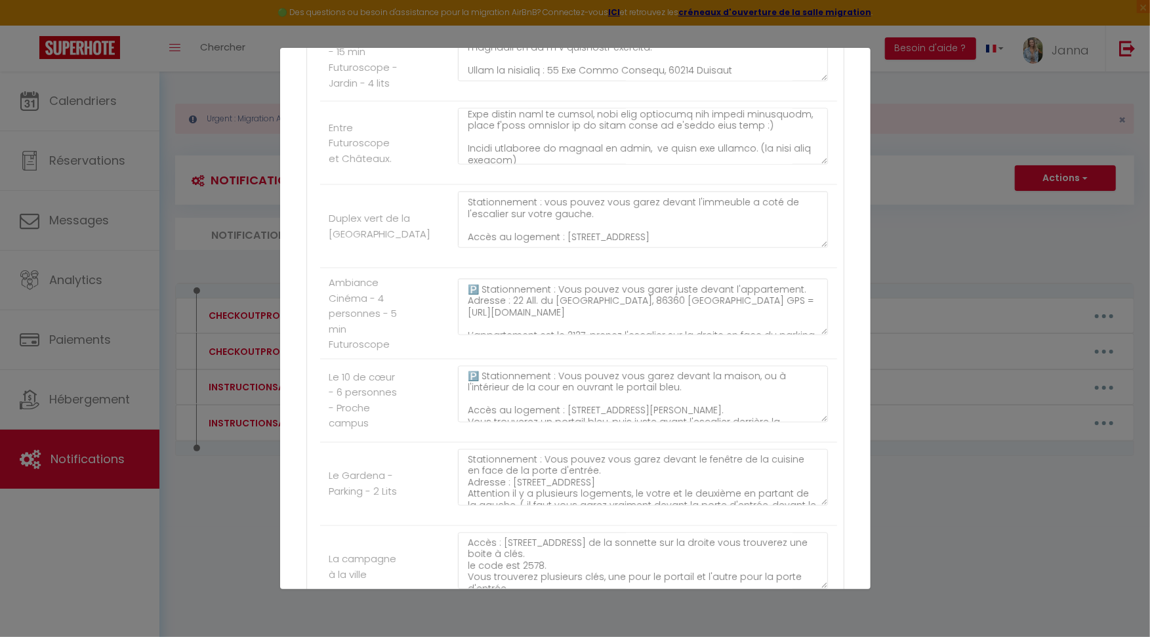
scroll to position [546, 0]
click at [546, 165] on textarea at bounding box center [643, 136] width 371 height 56
click at [531, 165] on textarea at bounding box center [643, 136] width 371 height 56
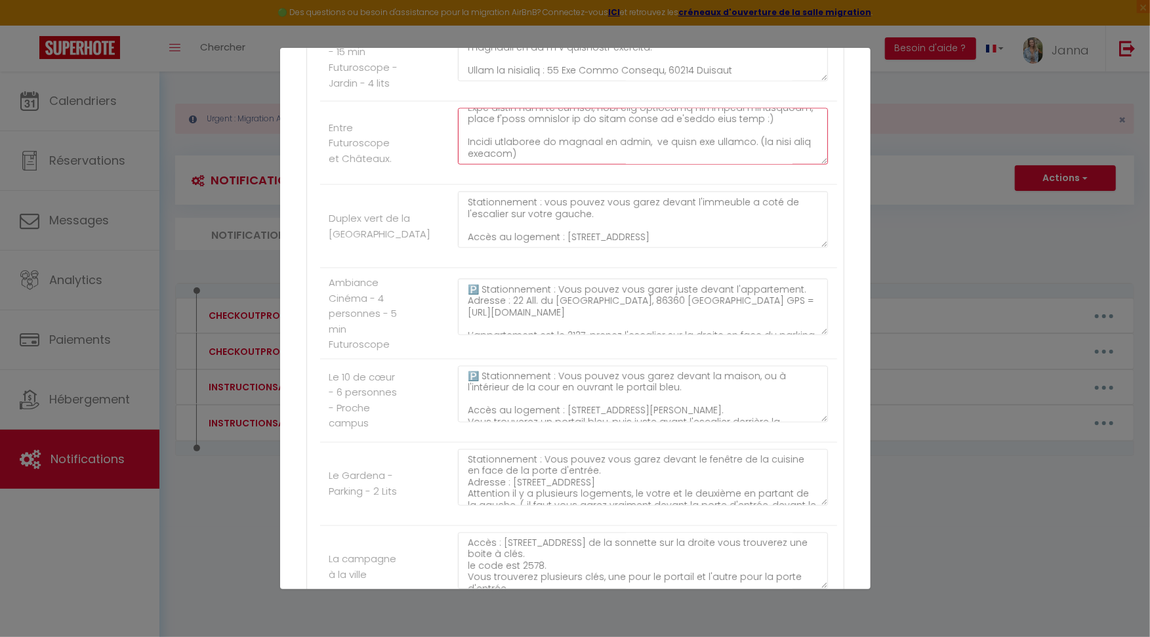
paste textarea "[STREET_ADDRESS]. [GEOGRAPHIC_DATA]"
click at [463, 165] on textarea at bounding box center [643, 136] width 371 height 56
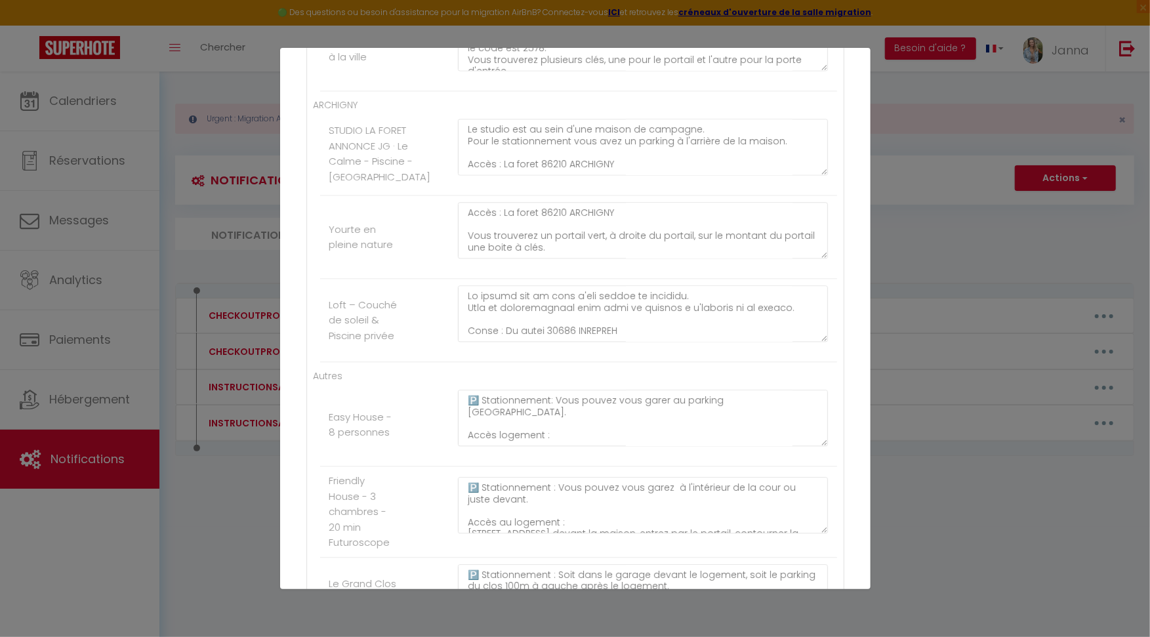
scroll to position [16362, 0]
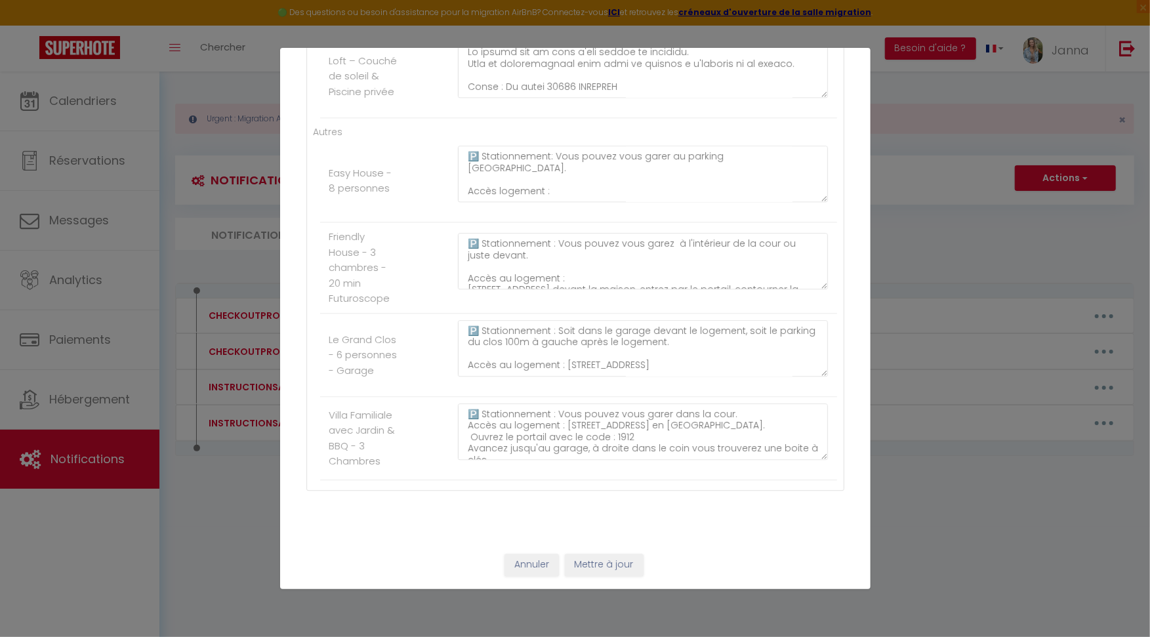
type textarea "Loremipsumdol : sita consec adip elits doeius te incidi. Utlab et dolorema : 37…"
click at [604, 565] on button "Mettre à jour" at bounding box center [604, 565] width 79 height 22
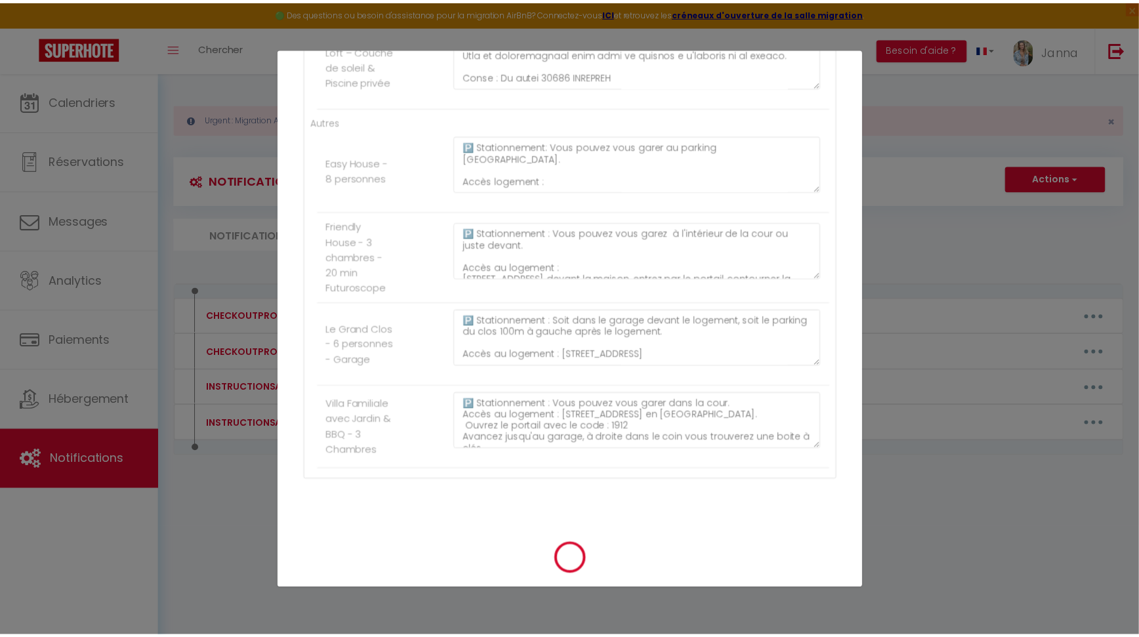
scroll to position [16368, 0]
